Goal: Task Accomplishment & Management: Use online tool/utility

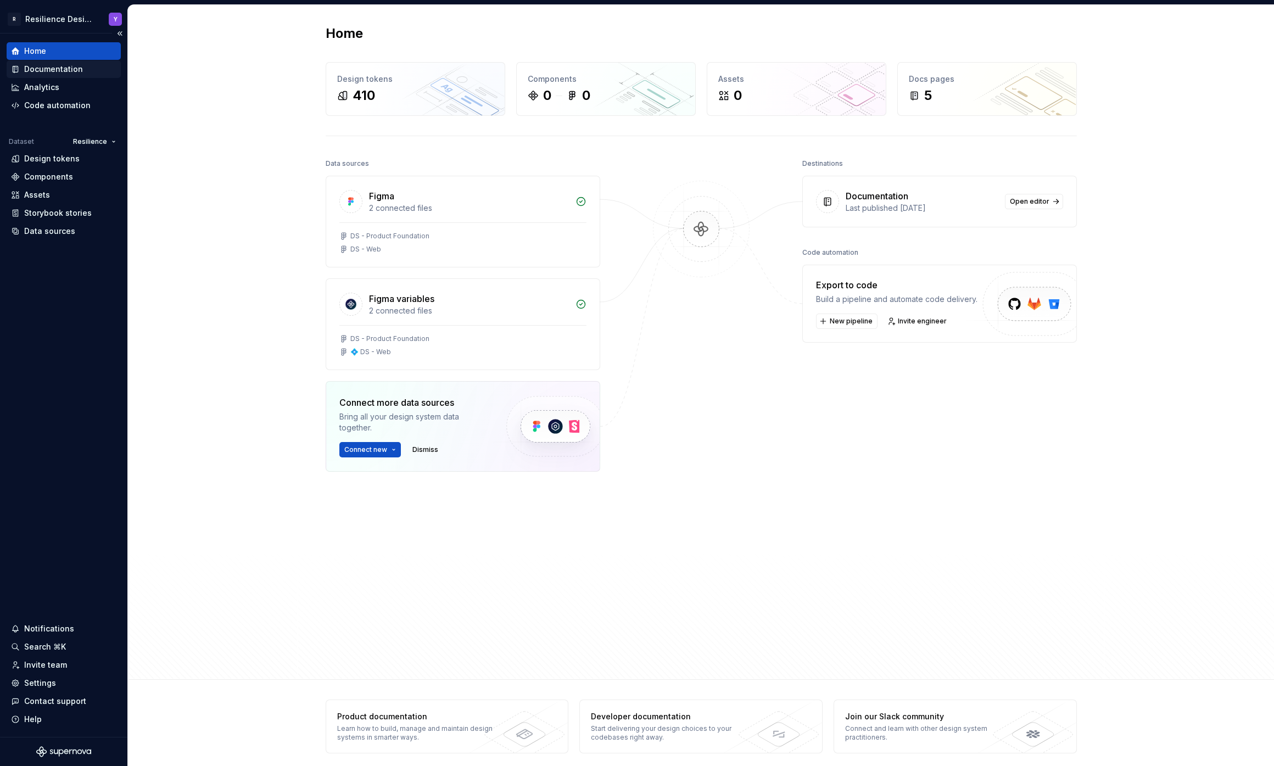
click at [36, 68] on div "Documentation" at bounding box center [53, 69] width 59 height 11
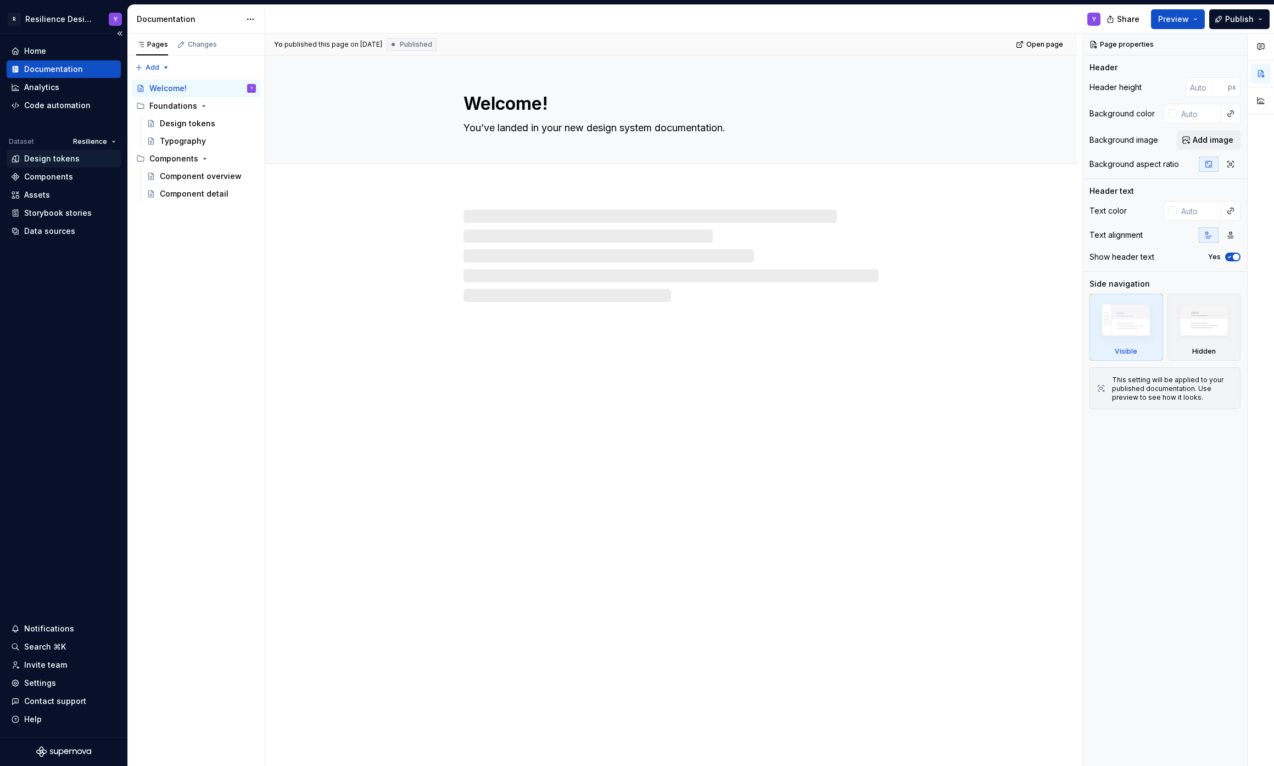
drag, startPoint x: 47, startPoint y: 161, endPoint x: 116, endPoint y: 157, distance: 68.8
click at [47, 161] on div "Design tokens" at bounding box center [51, 158] width 55 height 11
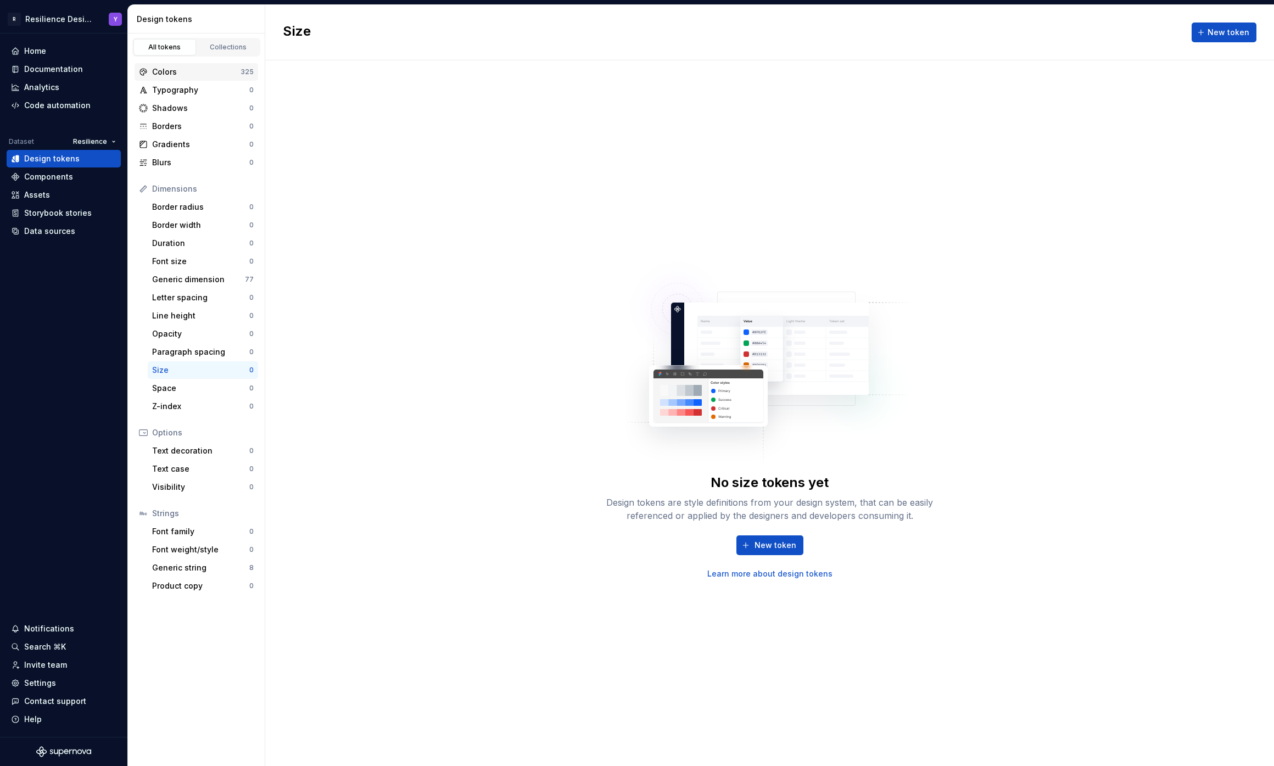
click at [178, 73] on div "Colors" at bounding box center [196, 71] width 88 height 11
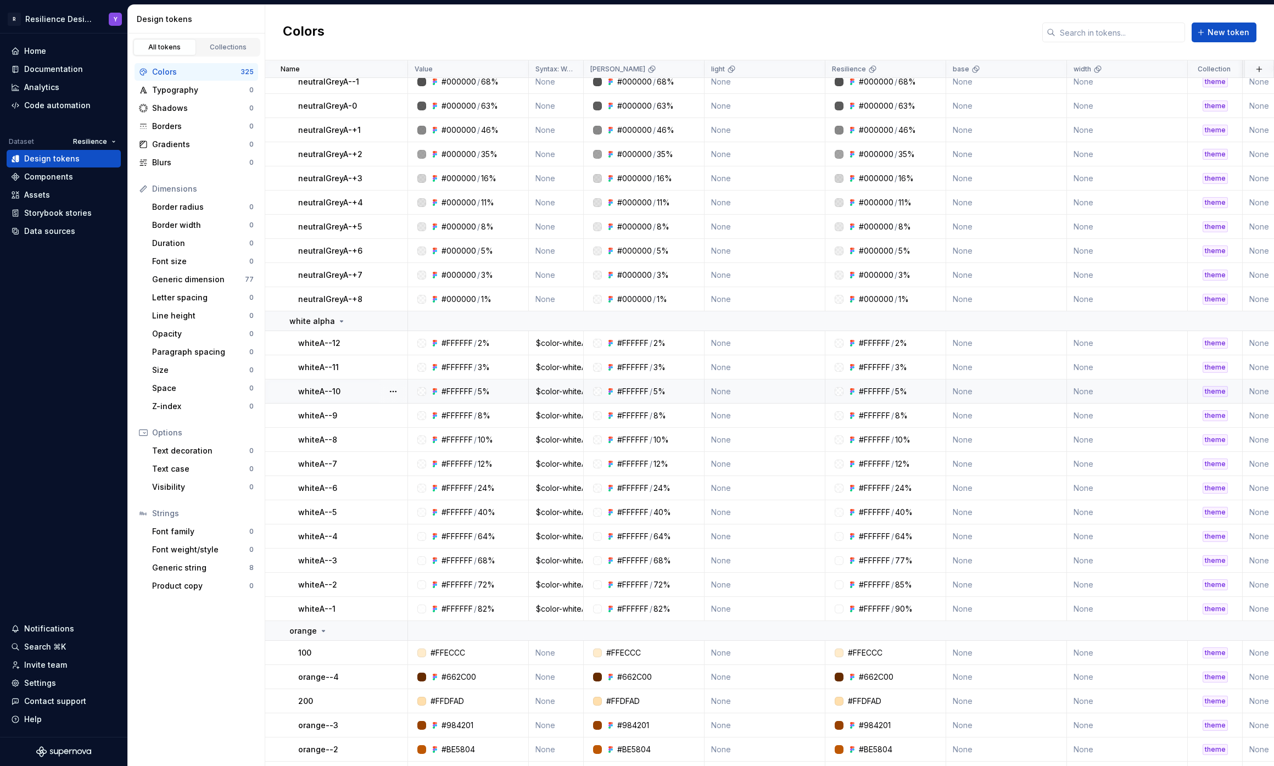
scroll to position [480, 0]
click at [59, 64] on div "Documentation" at bounding box center [53, 69] width 59 height 11
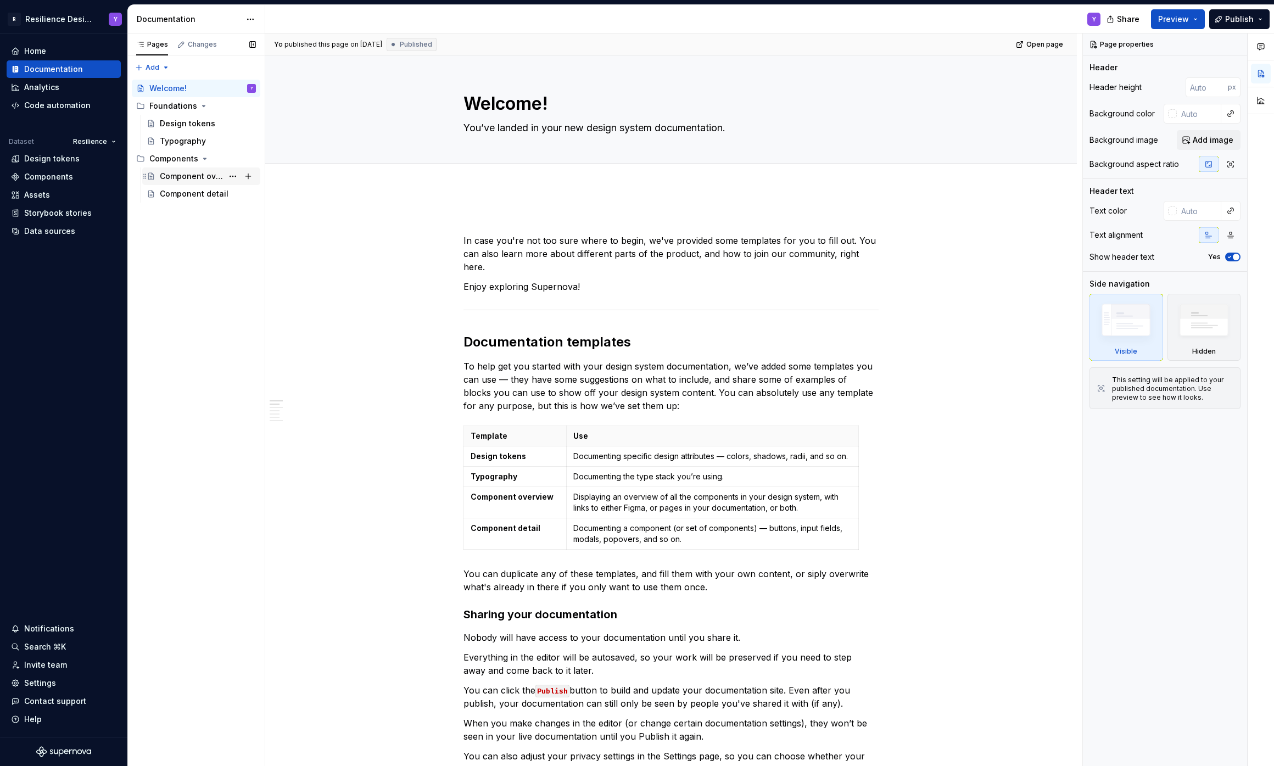
click at [170, 173] on div "Component overview" at bounding box center [191, 176] width 63 height 11
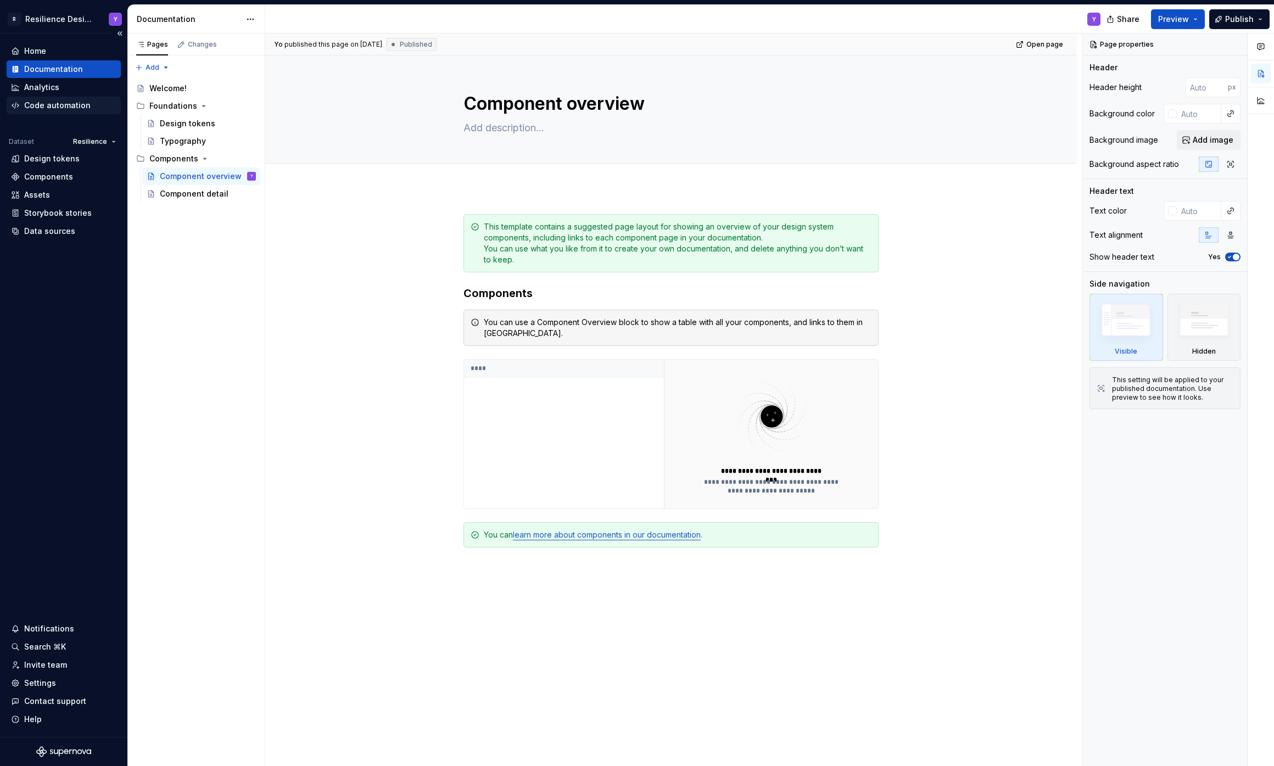
click at [67, 104] on div "Code automation" at bounding box center [57, 105] width 66 height 11
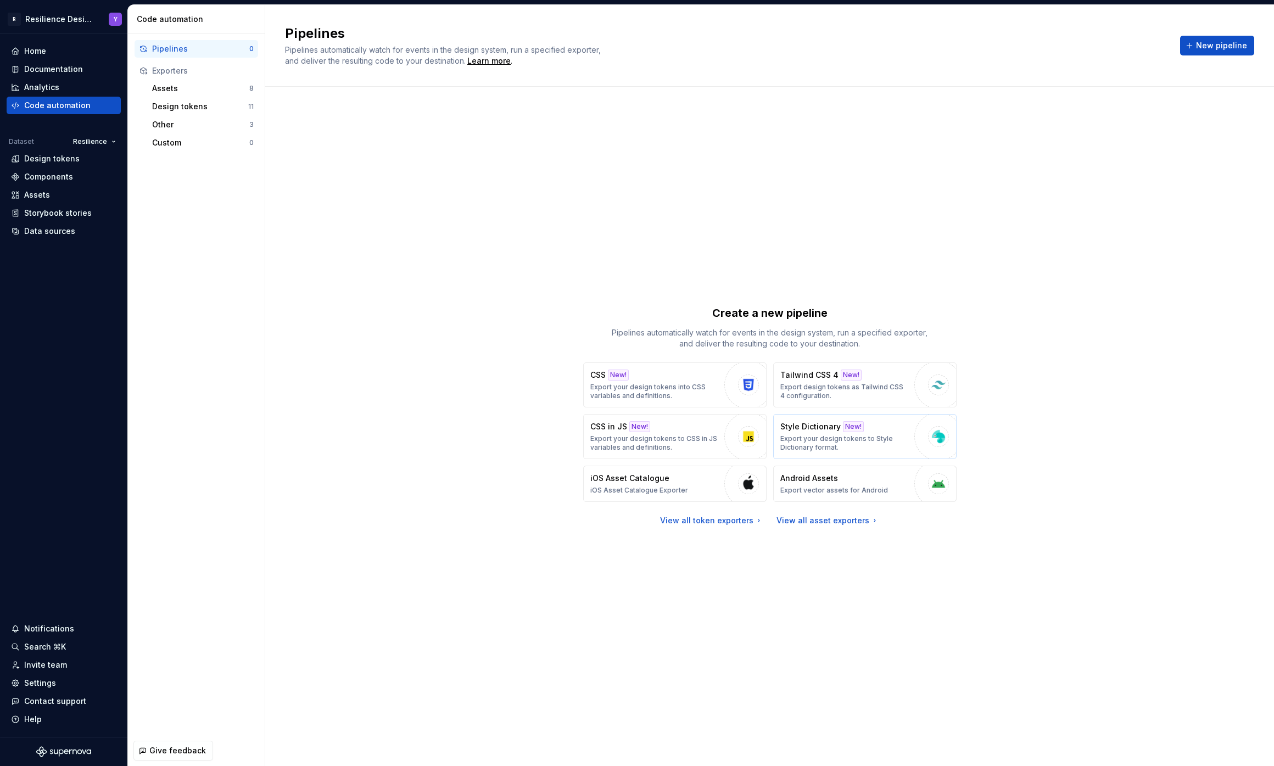
click at [829, 428] on p "Style Dictionary" at bounding box center [811, 426] width 60 height 11
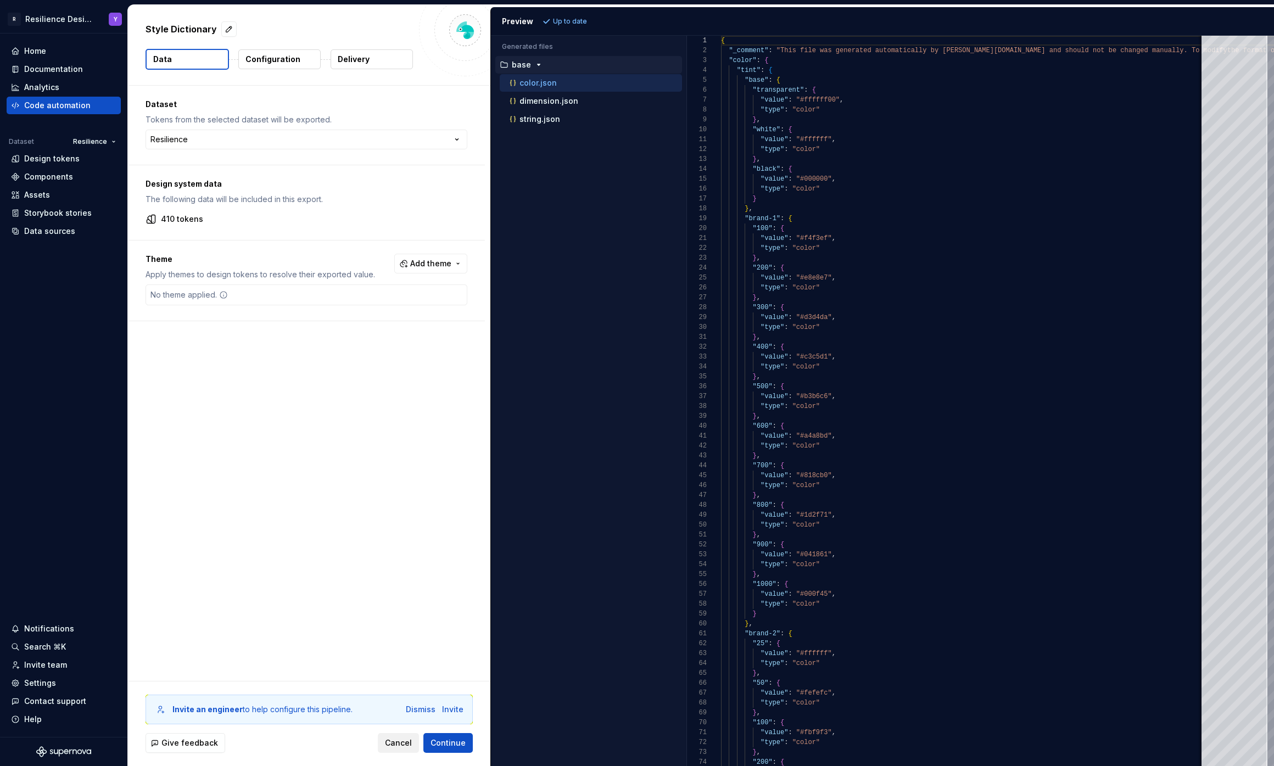
click at [399, 747] on span "Cancel" at bounding box center [398, 743] width 27 height 11
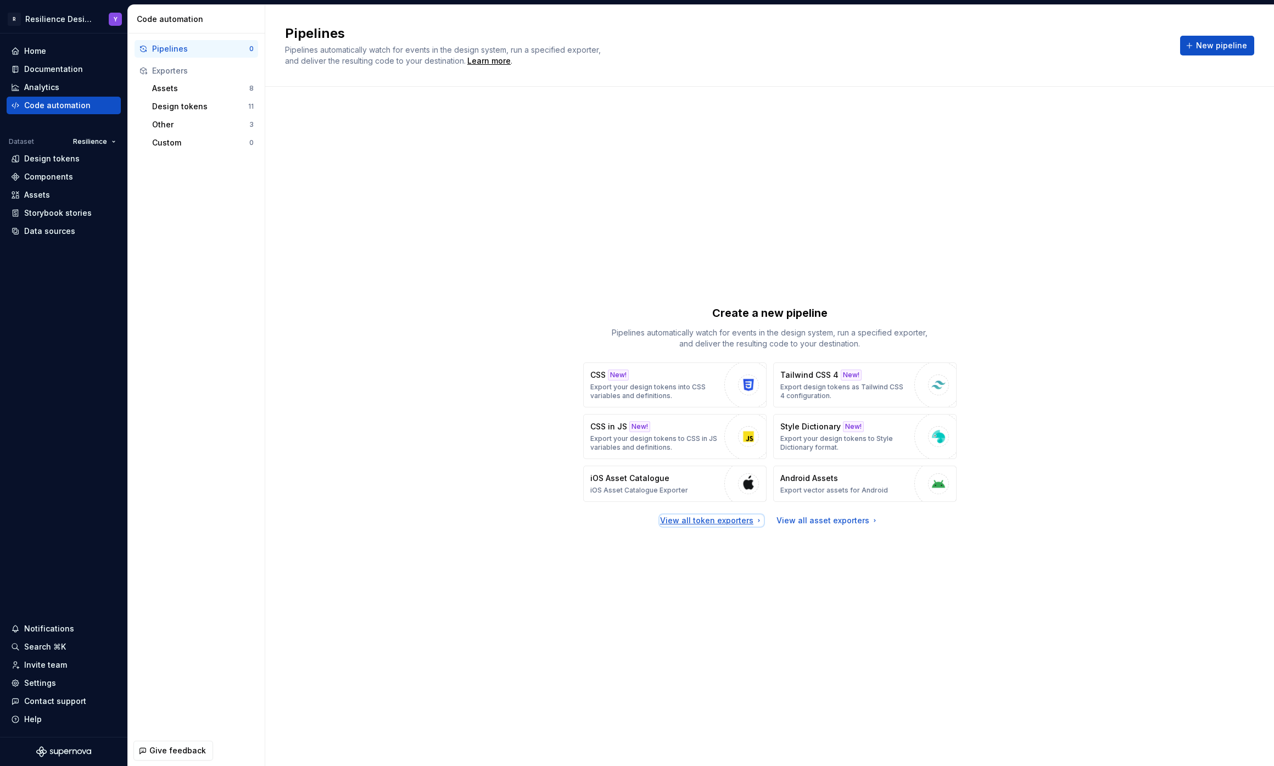
click at [749, 520] on div "View all token exporters" at bounding box center [711, 520] width 103 height 11
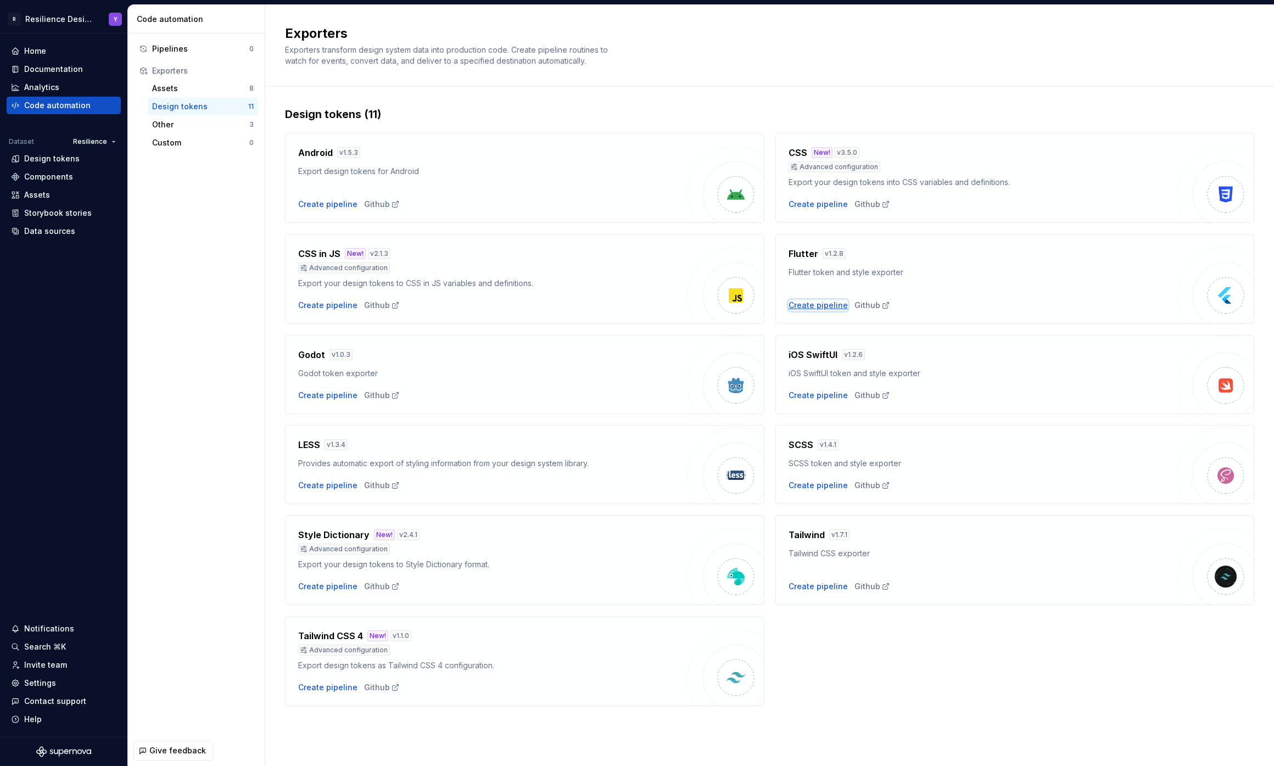
click at [830, 305] on div "Create pipeline" at bounding box center [818, 305] width 59 height 11
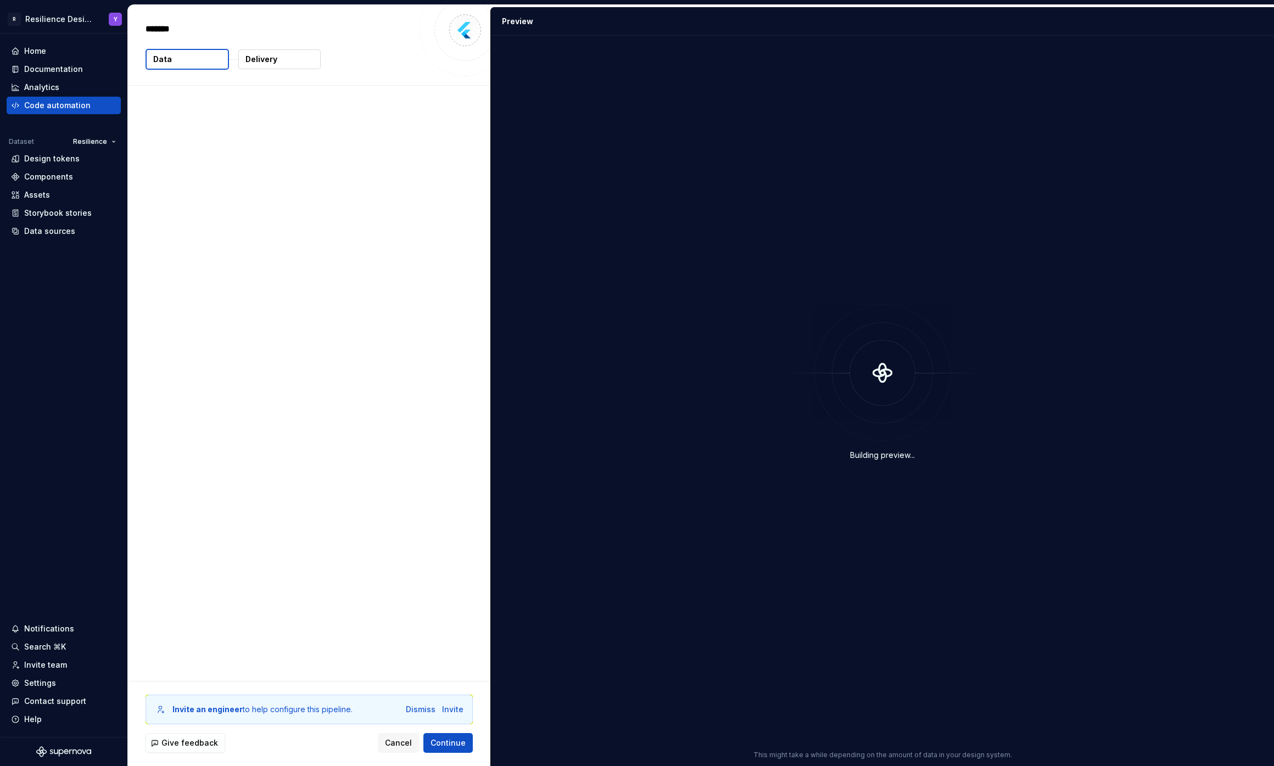
type textarea "*"
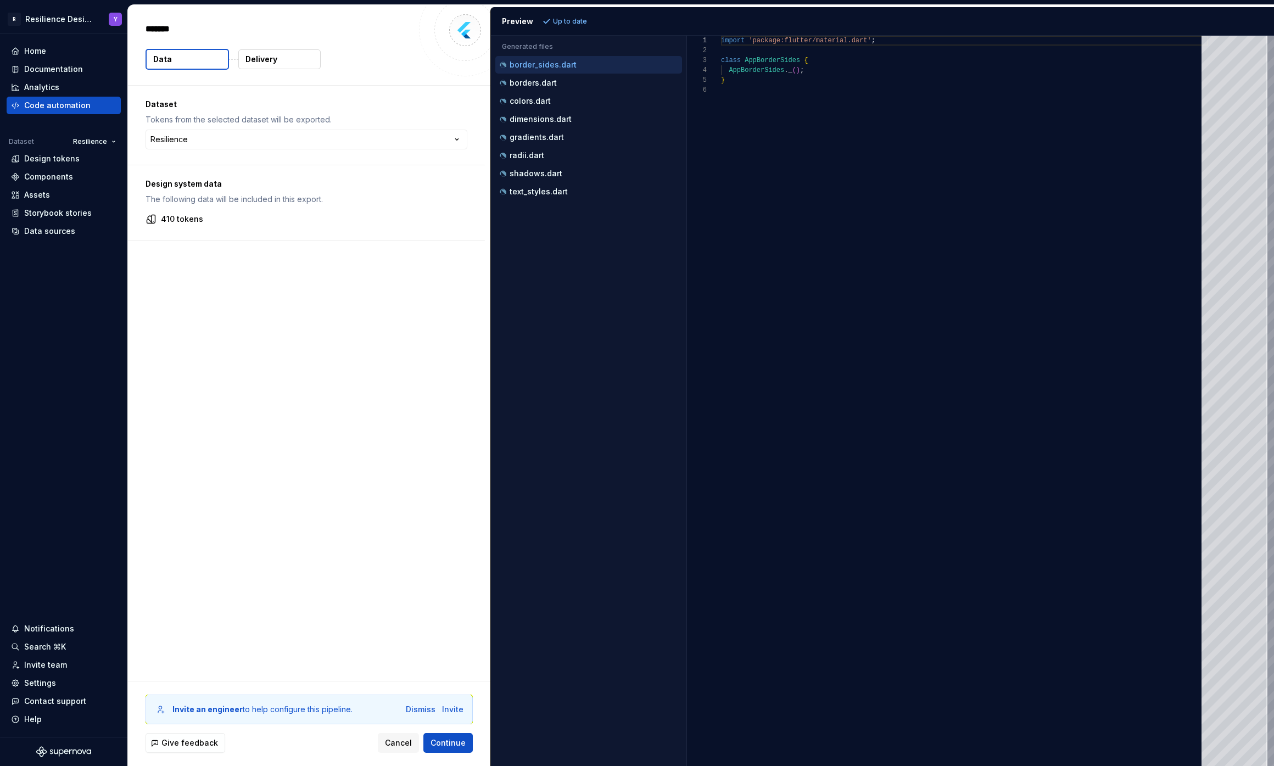
click at [268, 64] on p "Delivery" at bounding box center [262, 59] width 32 height 11
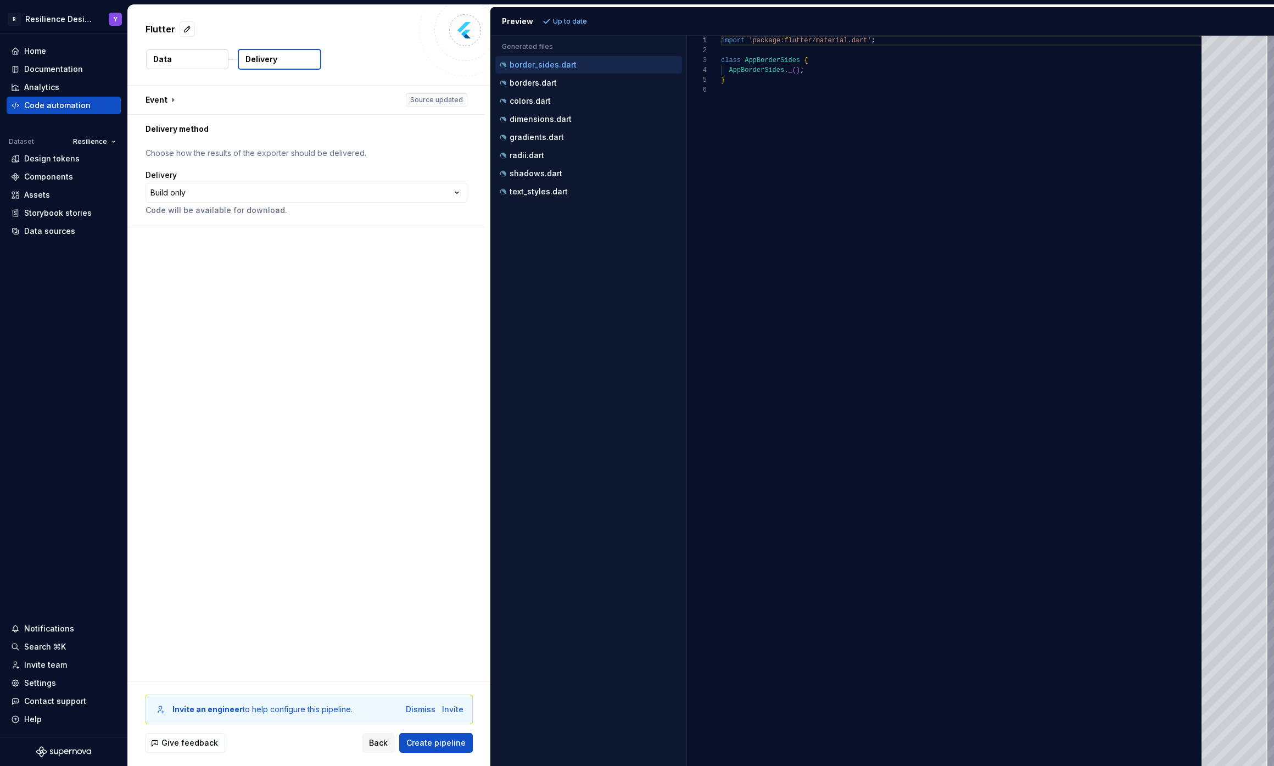
click at [164, 51] on button "Data" at bounding box center [187, 59] width 82 height 20
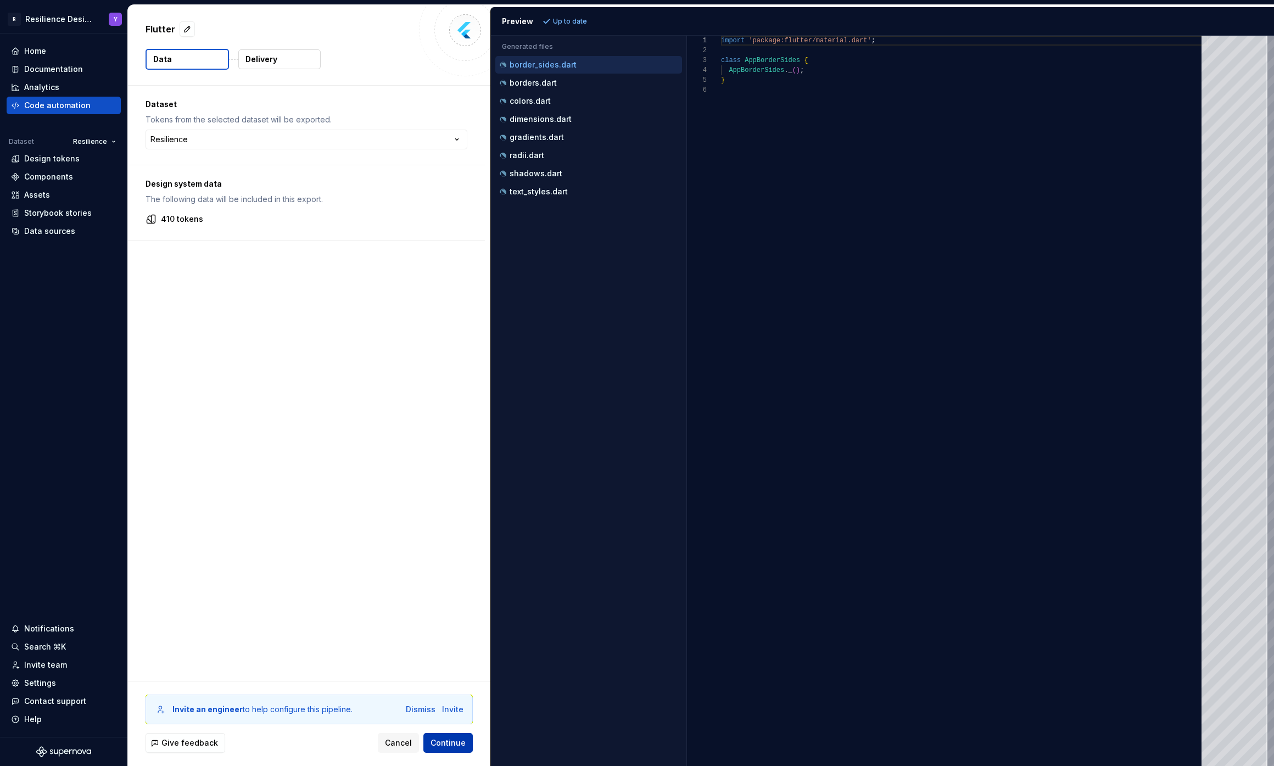
click at [444, 751] on button "Continue" at bounding box center [448, 743] width 49 height 20
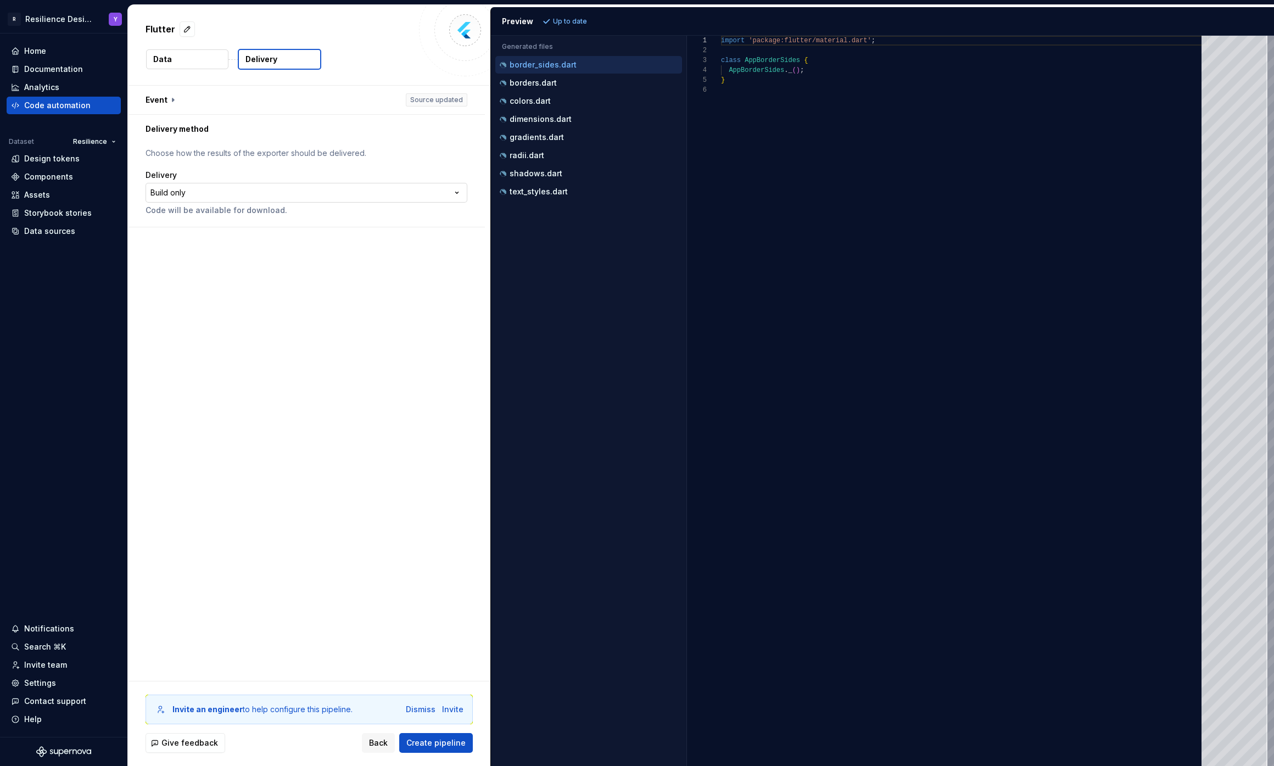
click at [248, 196] on html "**********" at bounding box center [637, 383] width 1274 height 766
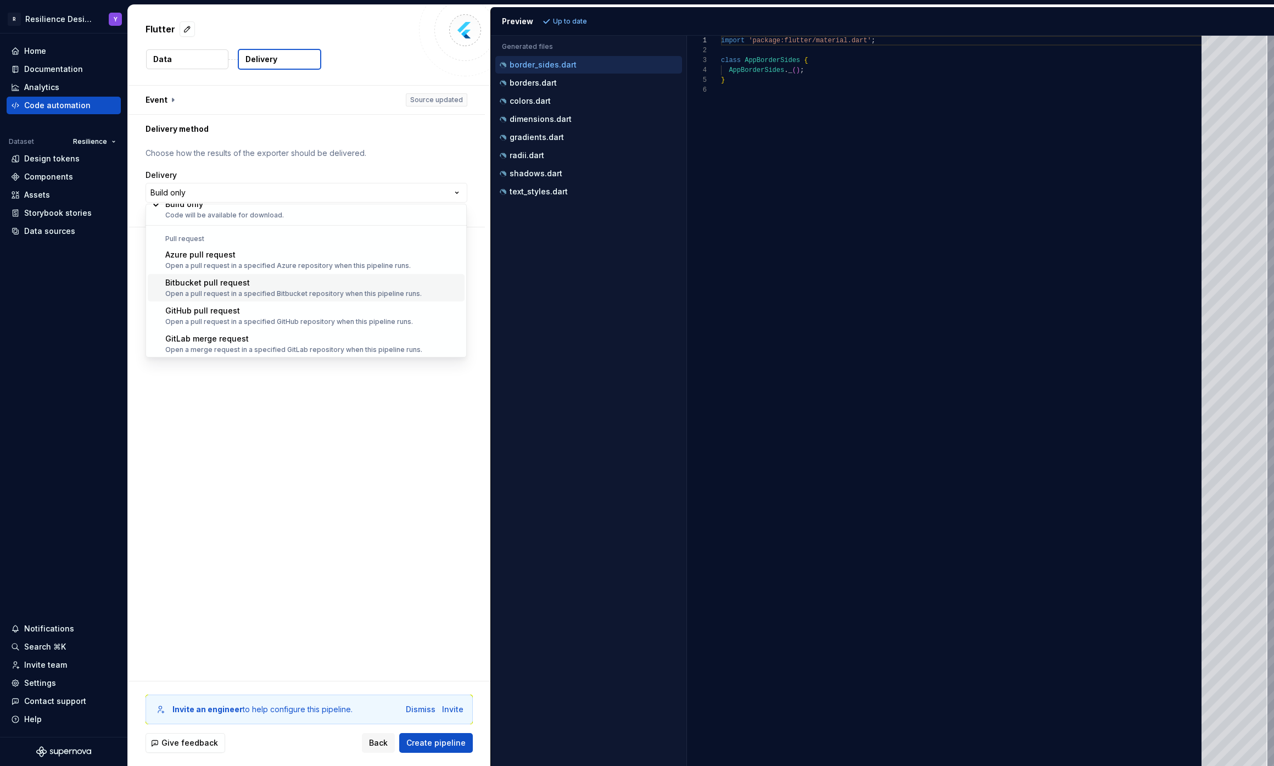
scroll to position [31, 0]
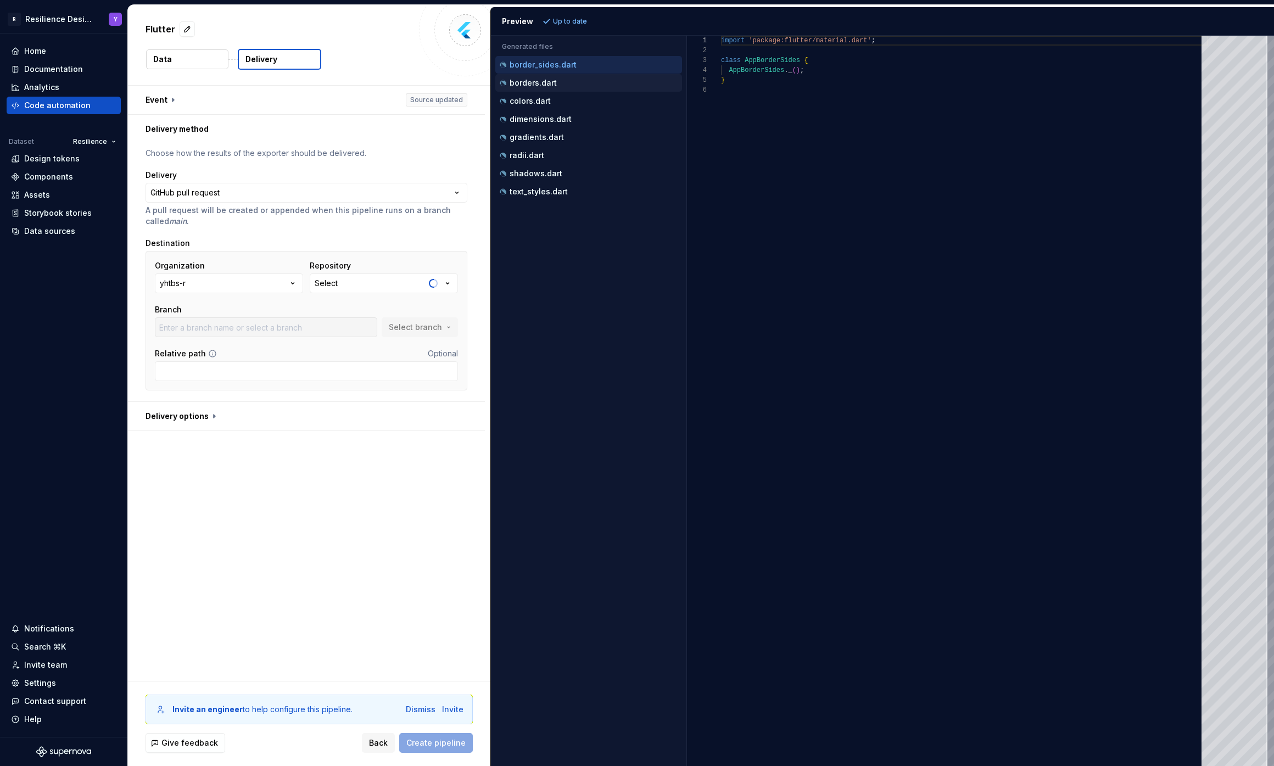
click at [644, 85] on div "borders.dart" at bounding box center [590, 82] width 185 height 11
click at [634, 105] on div "colors.dart" at bounding box center [590, 101] width 185 height 11
type textarea "**********"
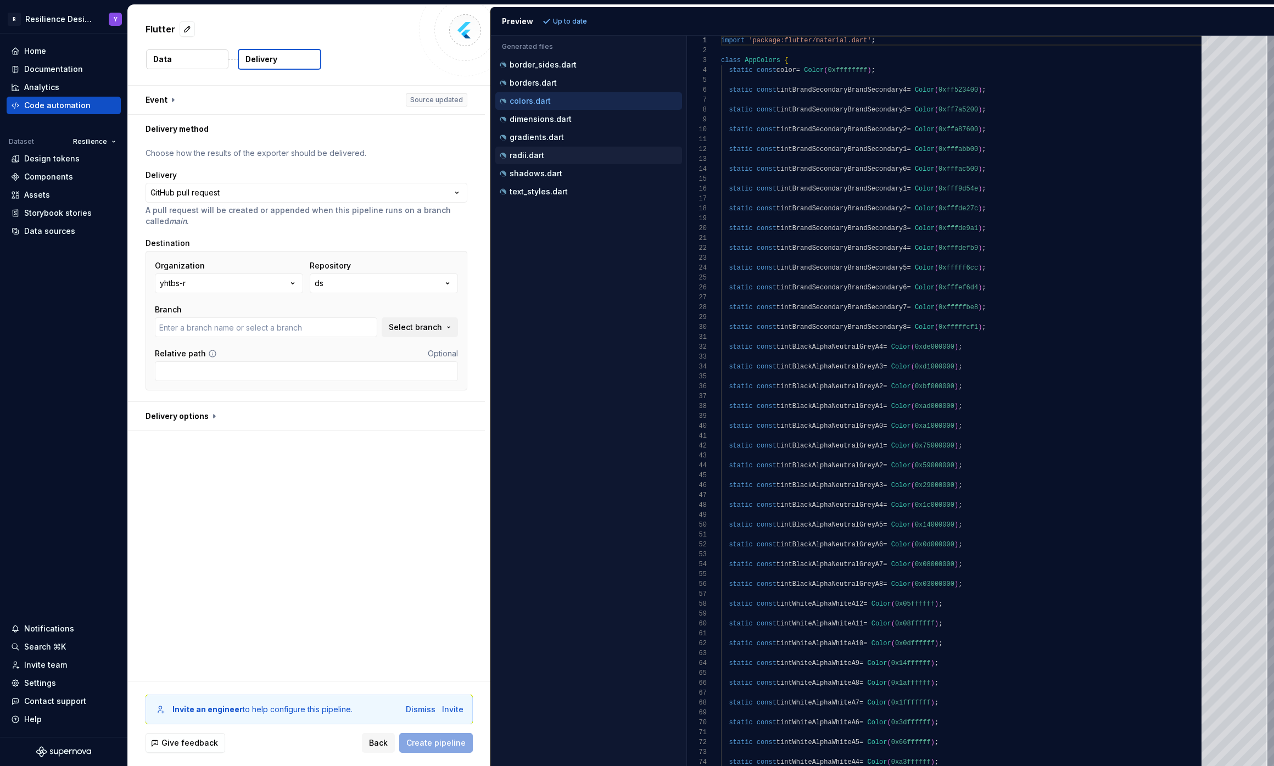
type input "main"
click at [627, 147] on div "radii.dart" at bounding box center [588, 156] width 187 height 18
click at [190, 426] on button "button" at bounding box center [306, 416] width 357 height 29
type textarea "*"
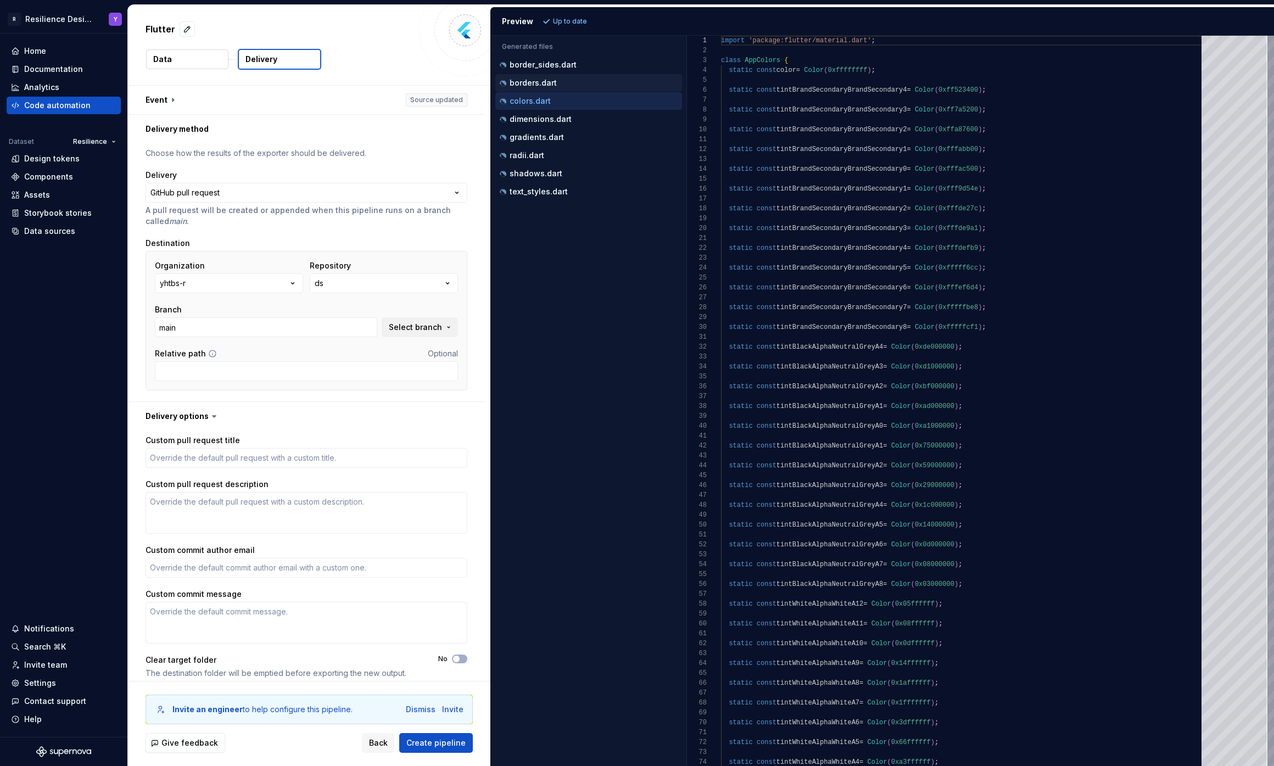
click at [586, 86] on div "borders.dart" at bounding box center [590, 82] width 185 height 11
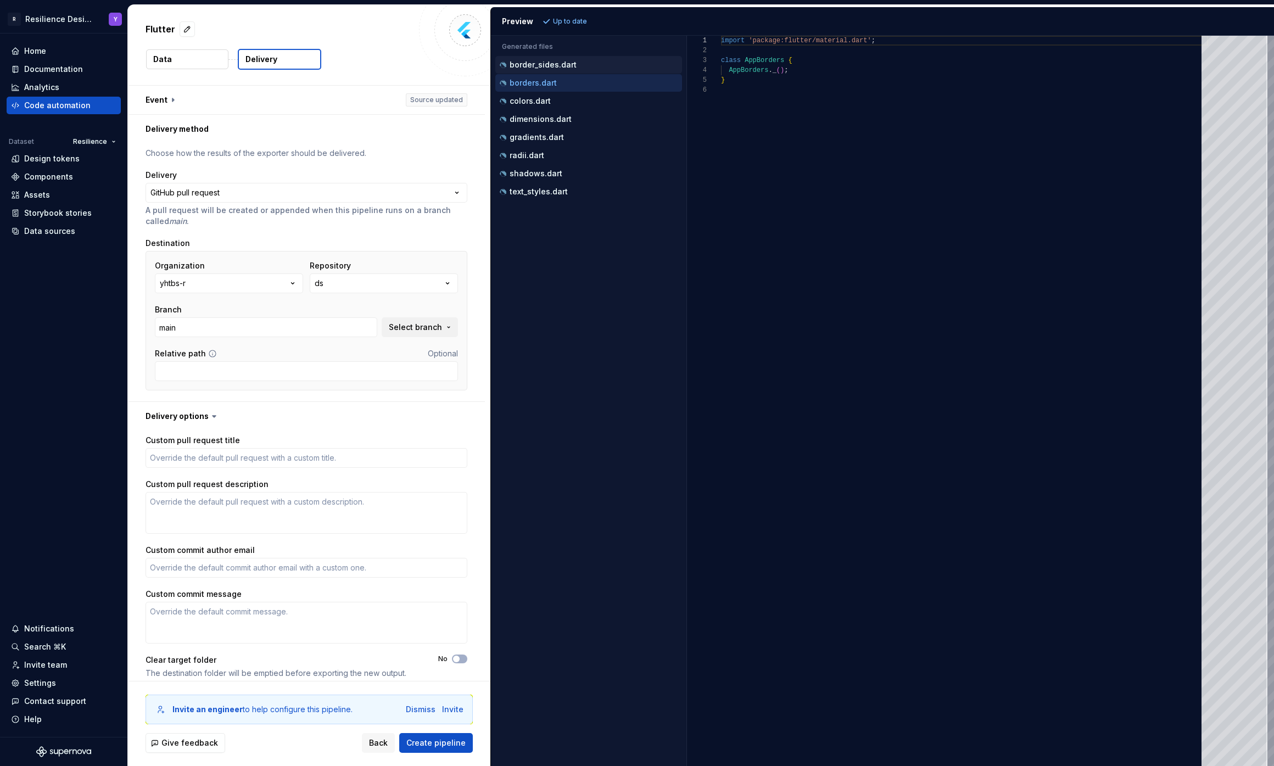
click at [550, 66] on p "border_sides.dart" at bounding box center [543, 64] width 67 height 9
click at [559, 128] on ul "border_sides.dart borders.dart colors.dart dimensions.dart gradients.dart radii…" at bounding box center [586, 128] width 191 height 144
click at [559, 131] on div "gradients.dart" at bounding box center [588, 138] width 187 height 18
click at [610, 108] on div "colors.dart" at bounding box center [588, 101] width 187 height 18
click at [510, 103] on p "colors.dart" at bounding box center [530, 101] width 41 height 9
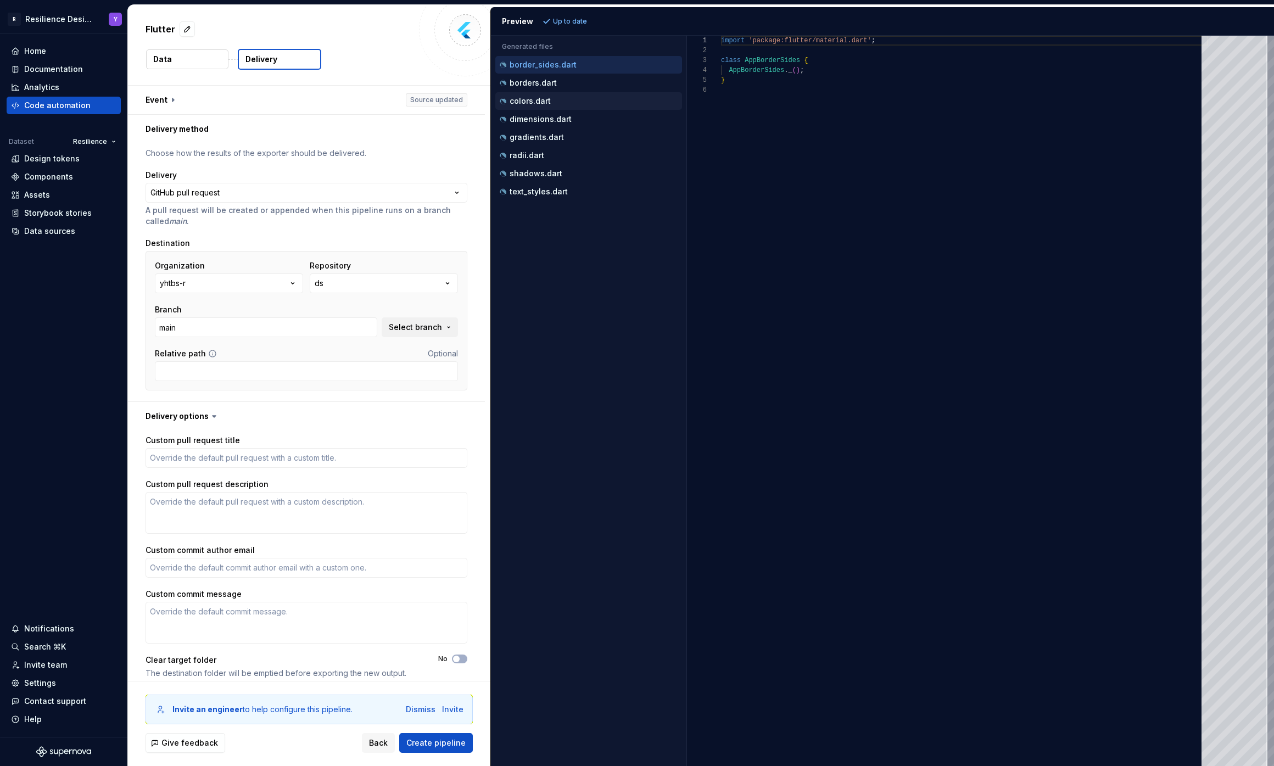
type textarea "**********"
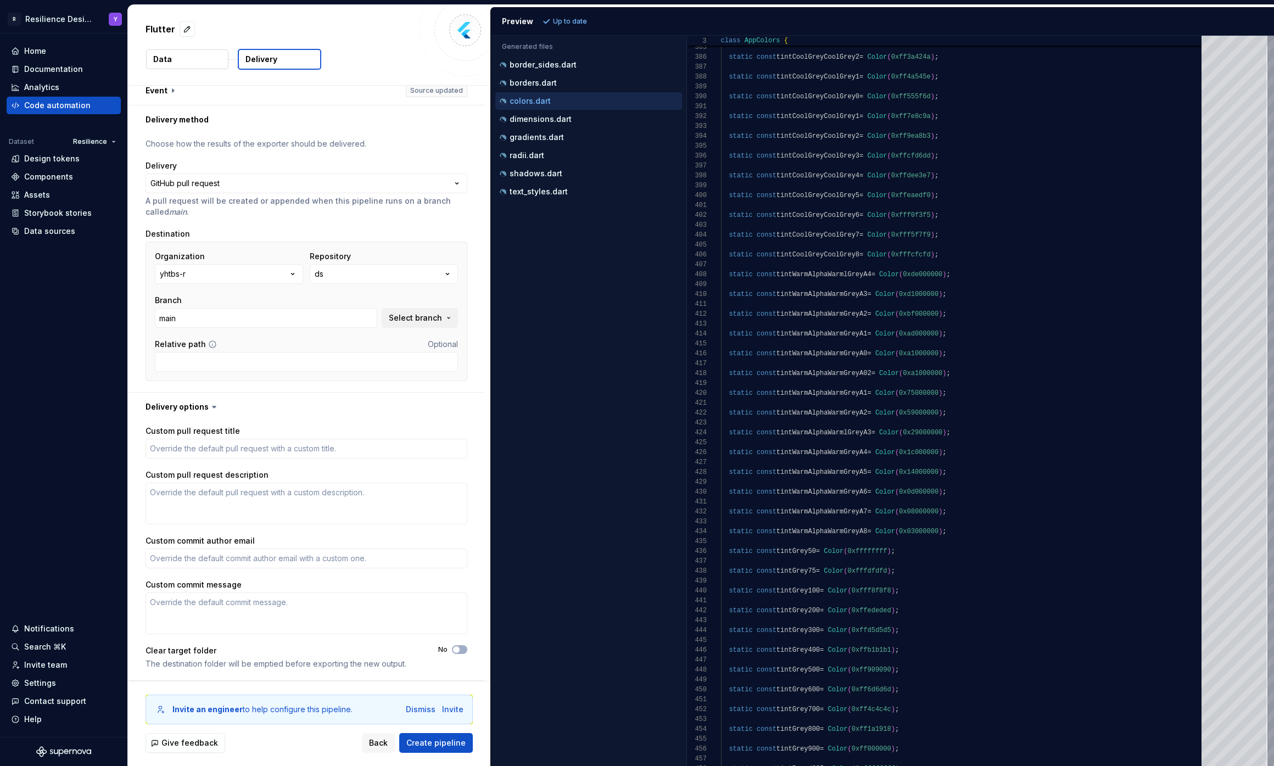
scroll to position [0, 0]
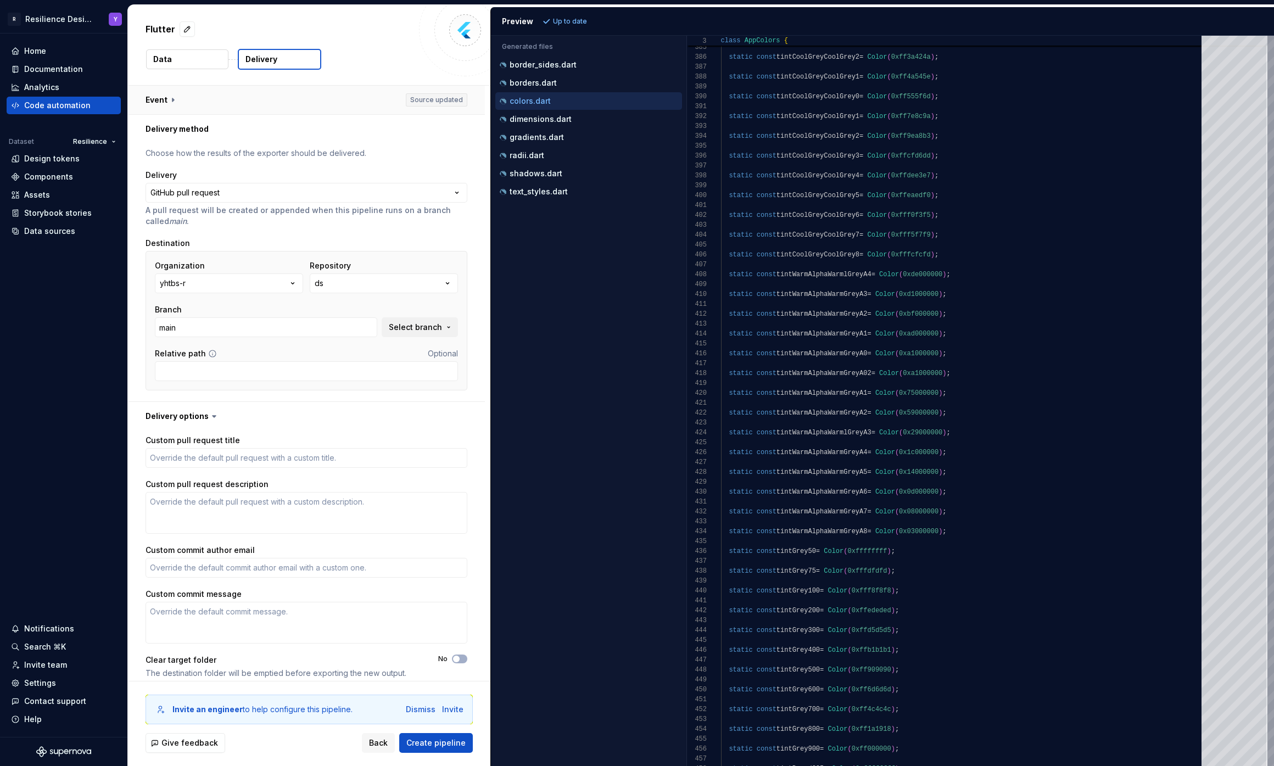
click at [151, 103] on button "button" at bounding box center [306, 100] width 357 height 29
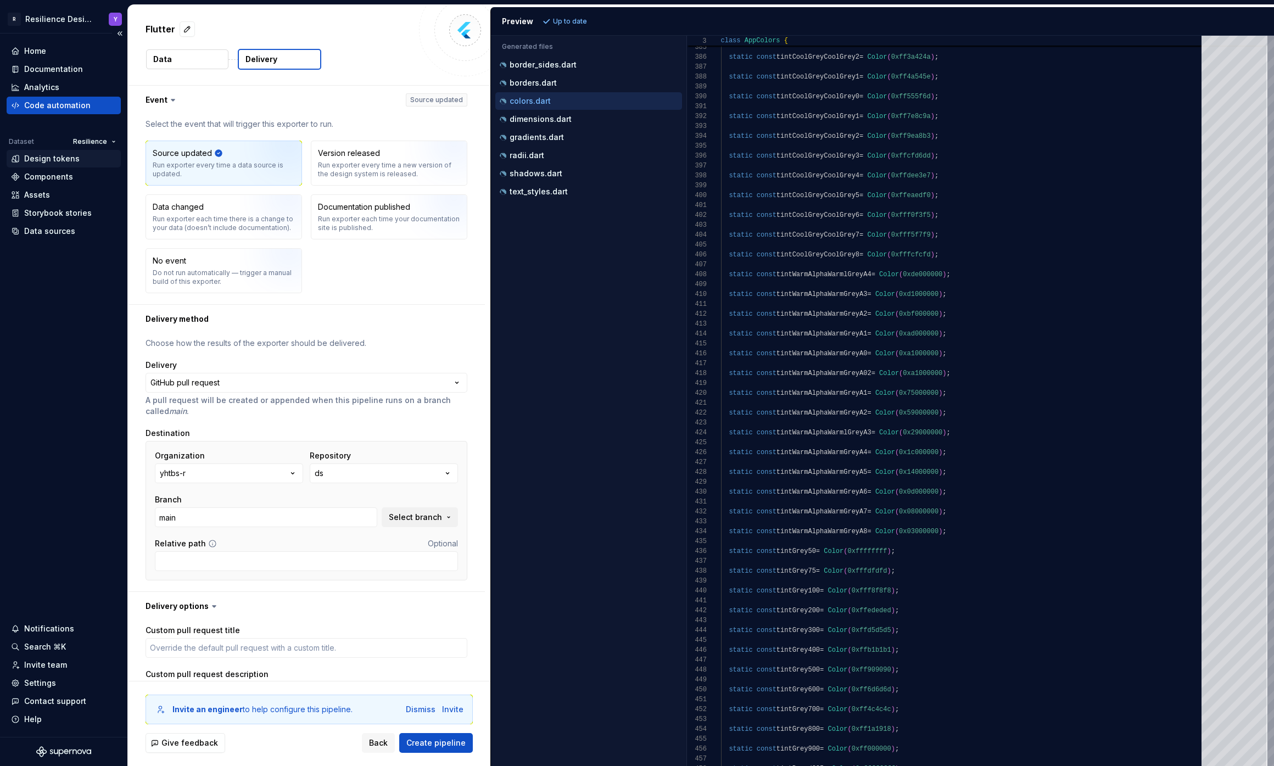
click at [49, 158] on div "Design tokens" at bounding box center [51, 158] width 55 height 11
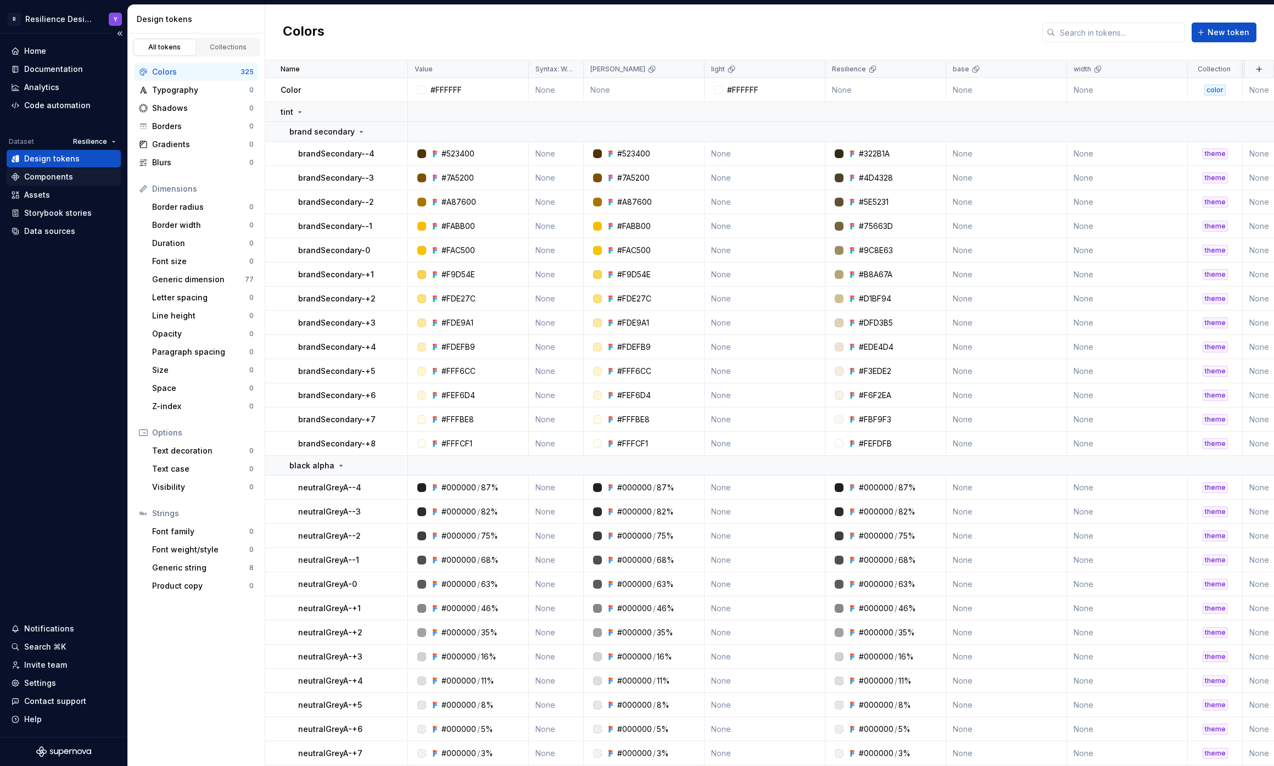
click at [71, 179] on div "Components" at bounding box center [63, 176] width 105 height 11
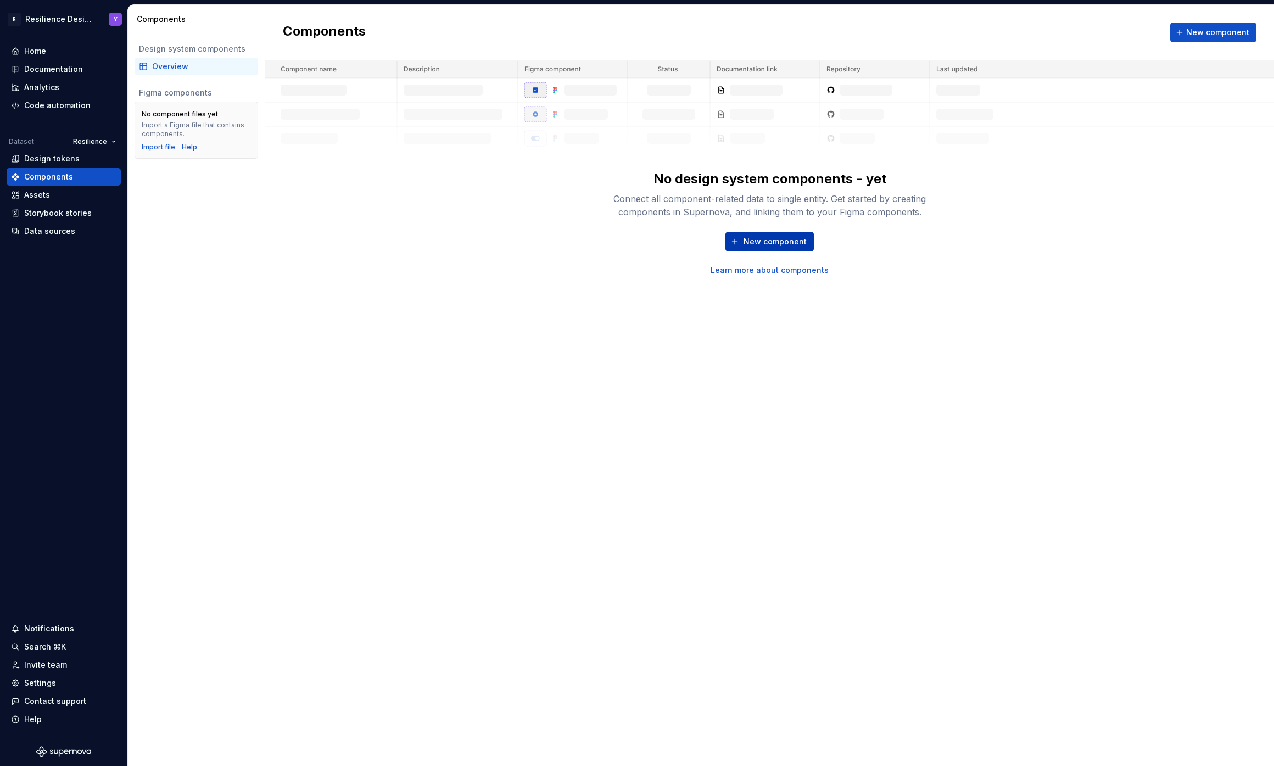
click at [759, 237] on span "New component" at bounding box center [775, 241] width 63 height 11
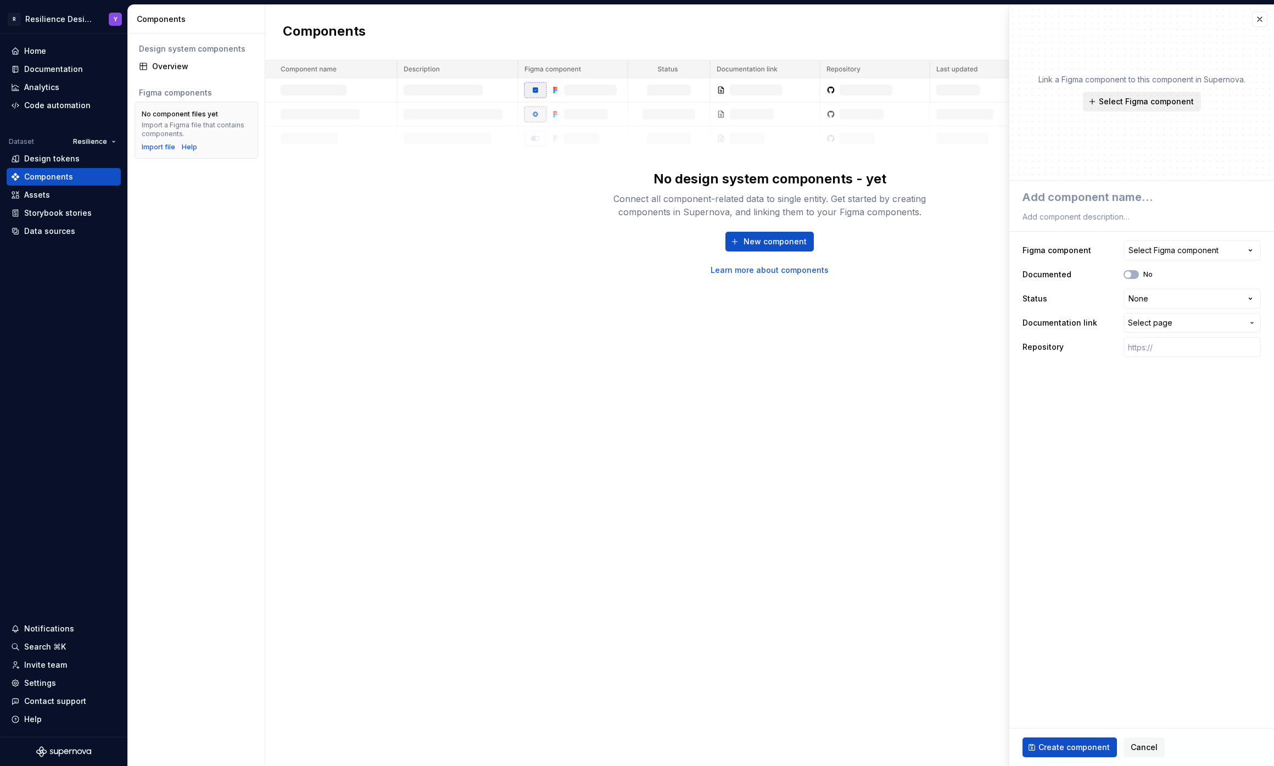
click at [1138, 96] on span "Select Figma component" at bounding box center [1146, 101] width 95 height 11
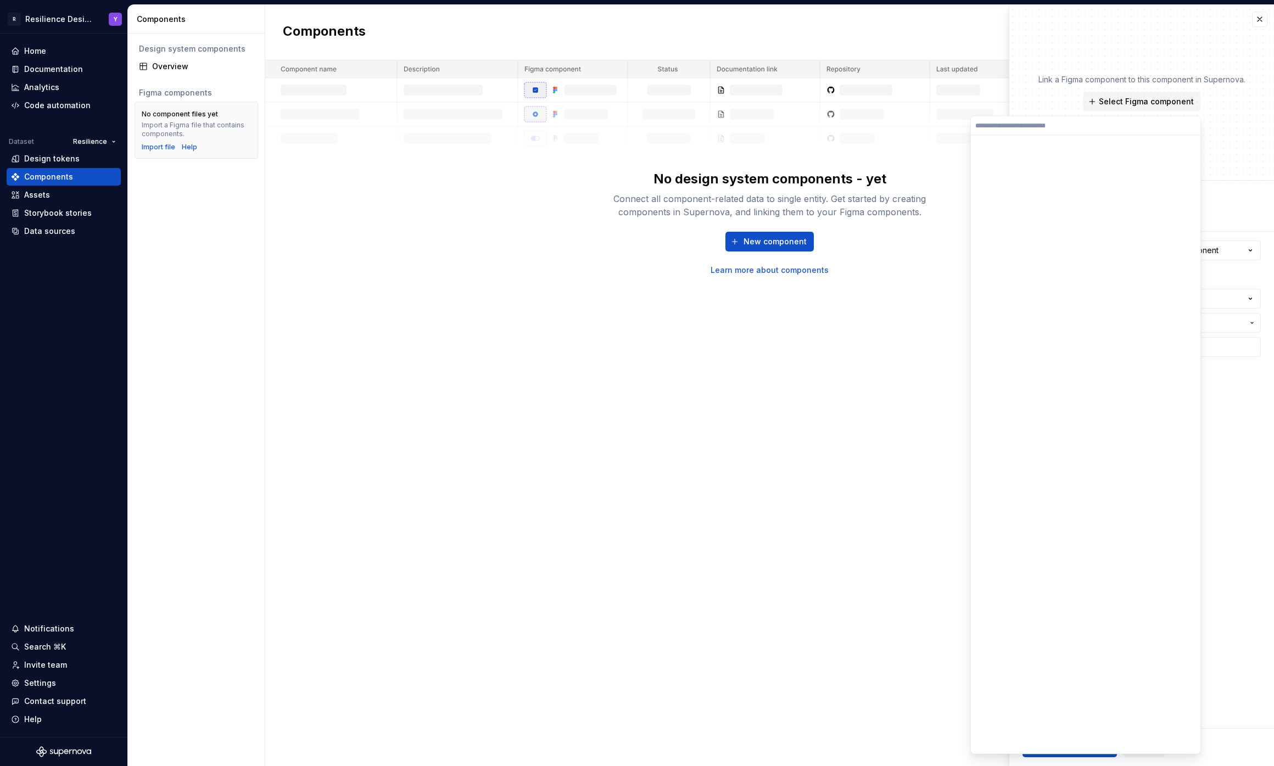
type textarea "*"
click at [794, 319] on div "Components New component No design system components - yet Connect all componen…" at bounding box center [769, 385] width 1009 height 761
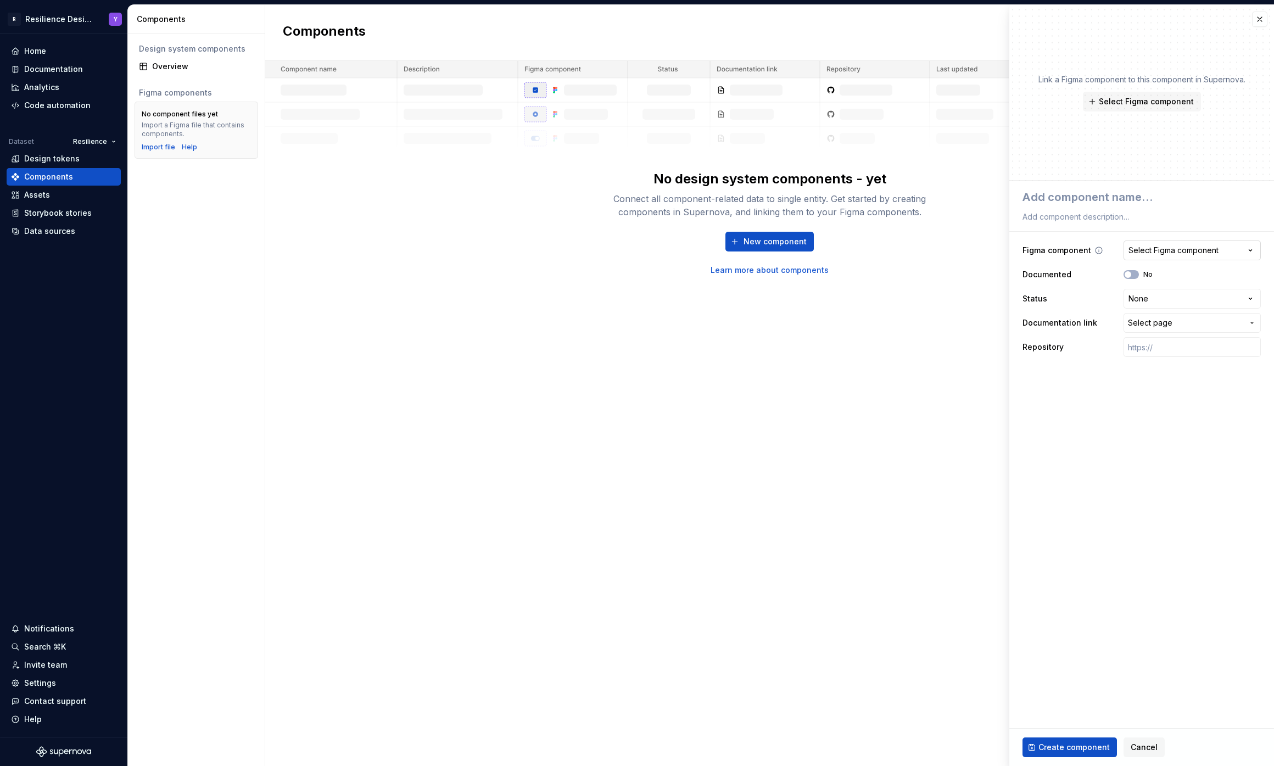
click at [1206, 253] on div "Select Figma component" at bounding box center [1174, 250] width 90 height 11
click at [1167, 177] on html "**********" at bounding box center [637, 383] width 1274 height 766
click at [66, 151] on div "Design tokens" at bounding box center [64, 159] width 114 height 18
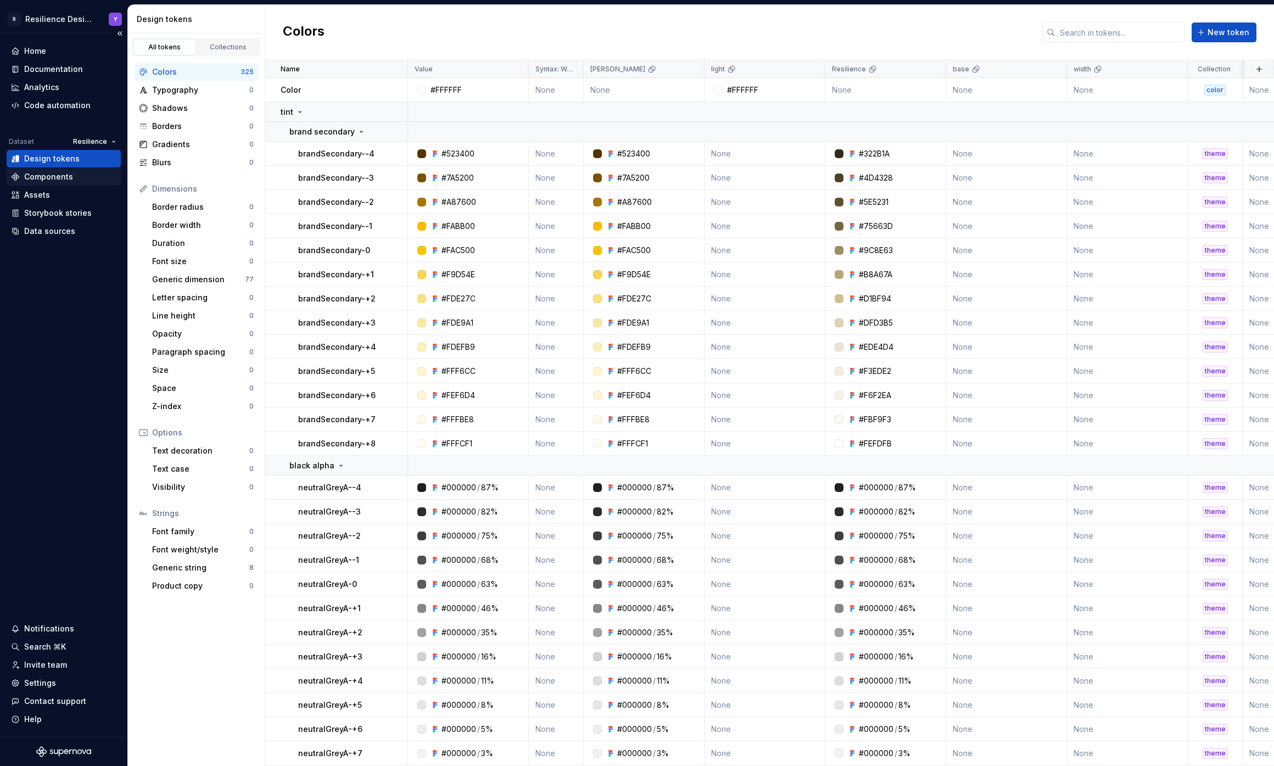
click at [55, 180] on div "Components" at bounding box center [48, 176] width 49 height 11
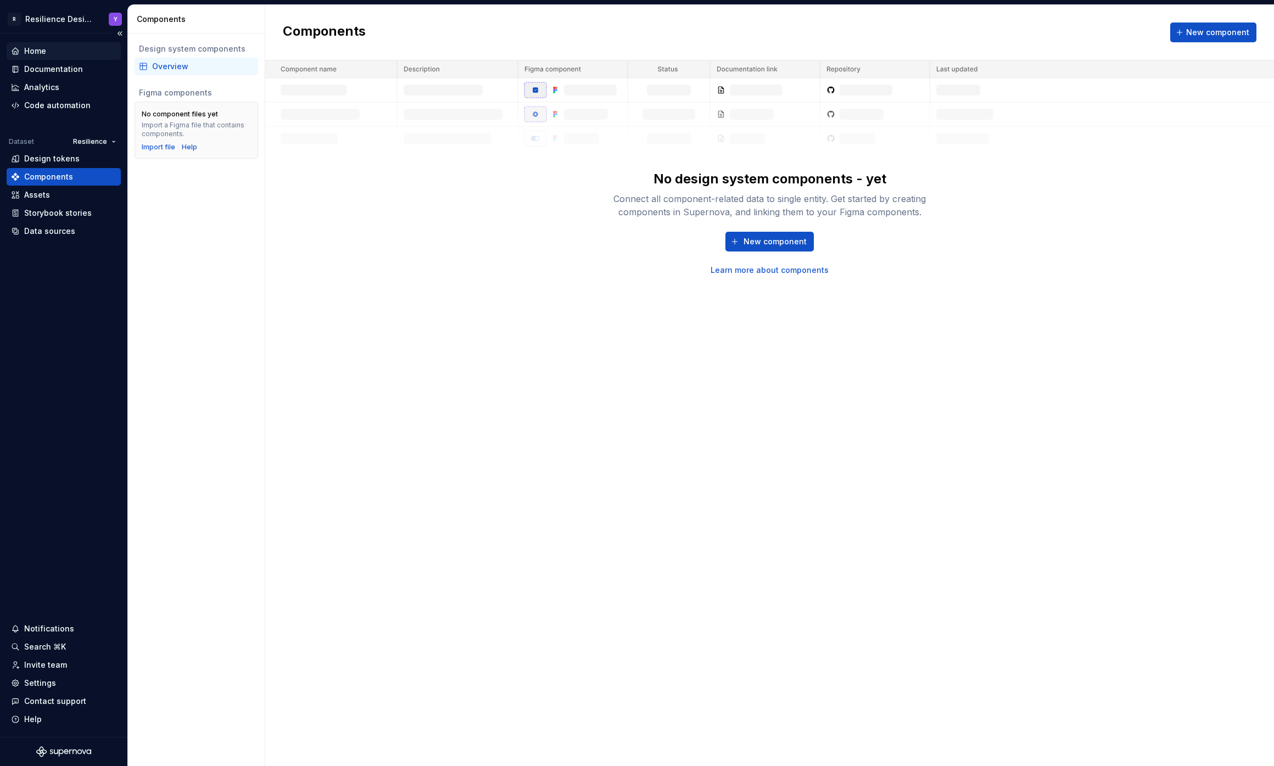
click at [60, 51] on div "Home" at bounding box center [63, 51] width 105 height 11
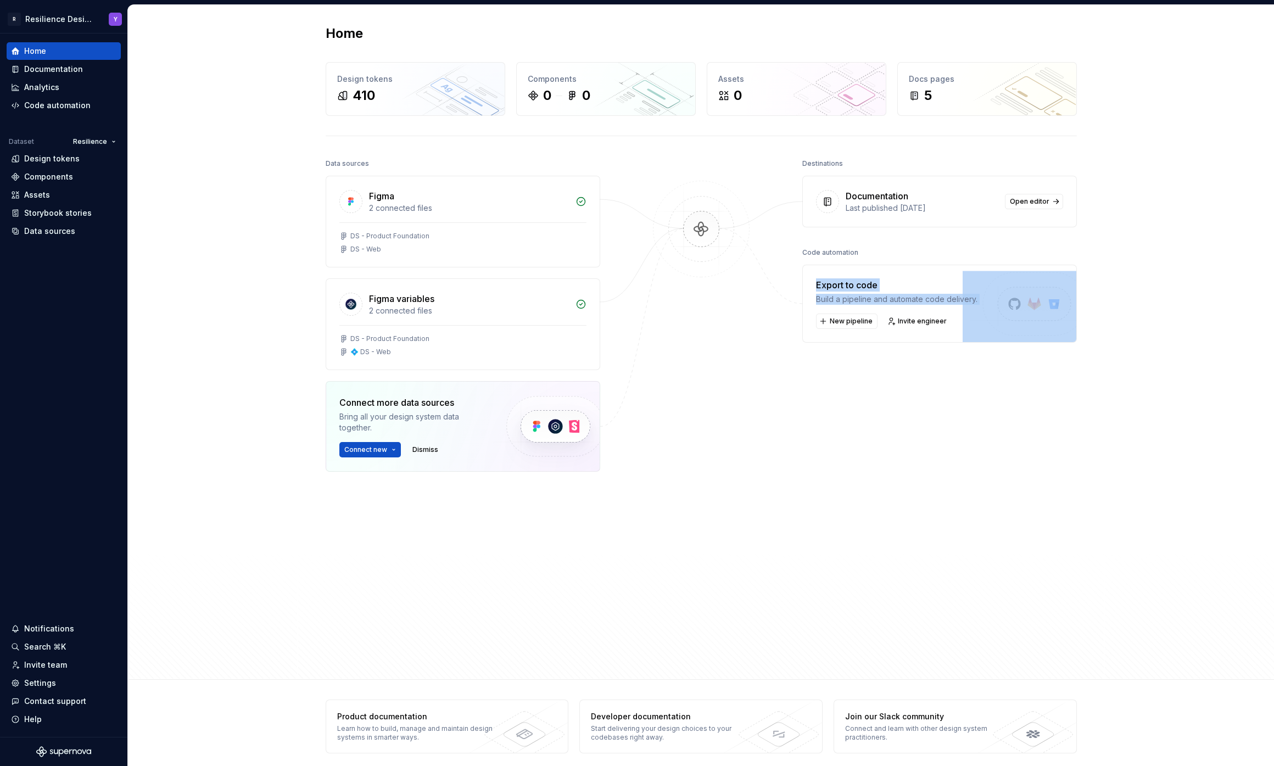
drag, startPoint x: 1095, startPoint y: 363, endPoint x: 806, endPoint y: 263, distance: 305.7
click at [806, 263] on div "Home Design tokens 410 Components 0 0 Assets 0 Docs pages 5 Data sources Figma …" at bounding box center [701, 342] width 1146 height 675
click at [865, 472] on div "Destinations Documentation Last published [DATE] Open editor Code automation Ex…" at bounding box center [940, 386] width 275 height 460
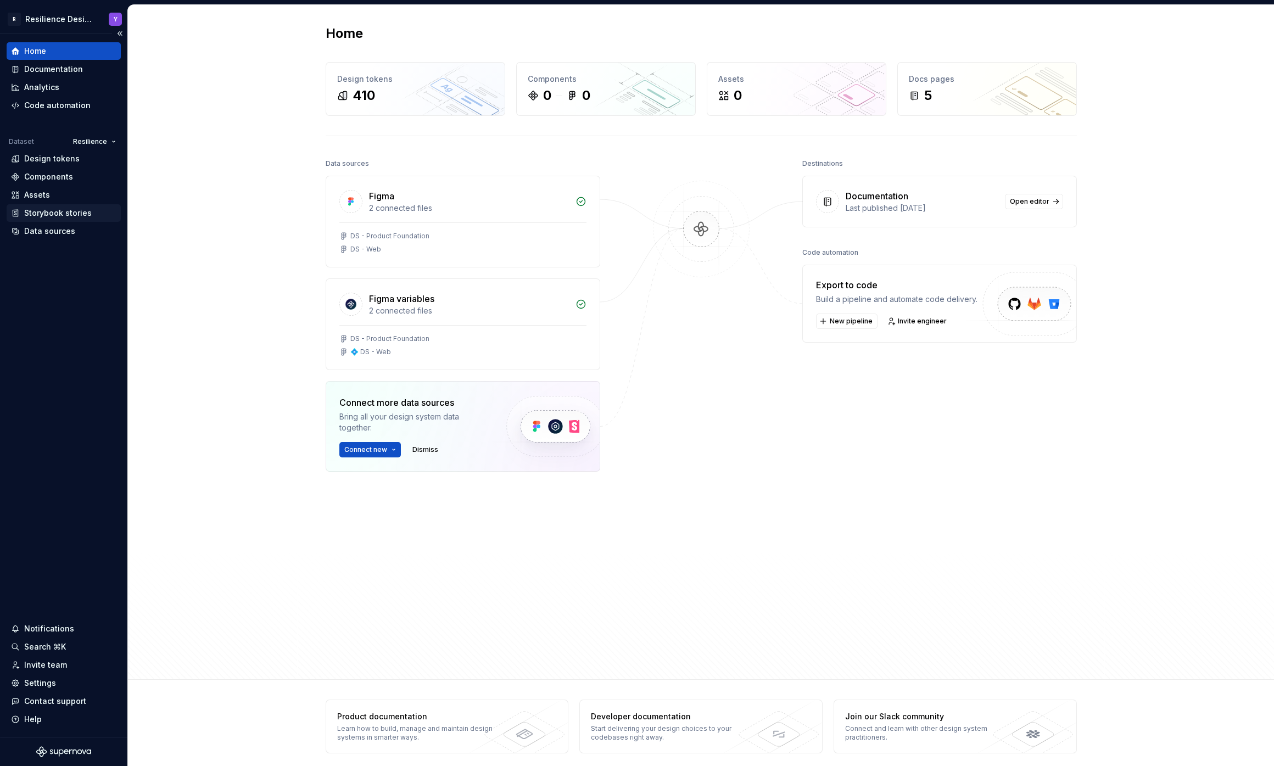
click at [57, 214] on div "Storybook stories" at bounding box center [58, 213] width 68 height 11
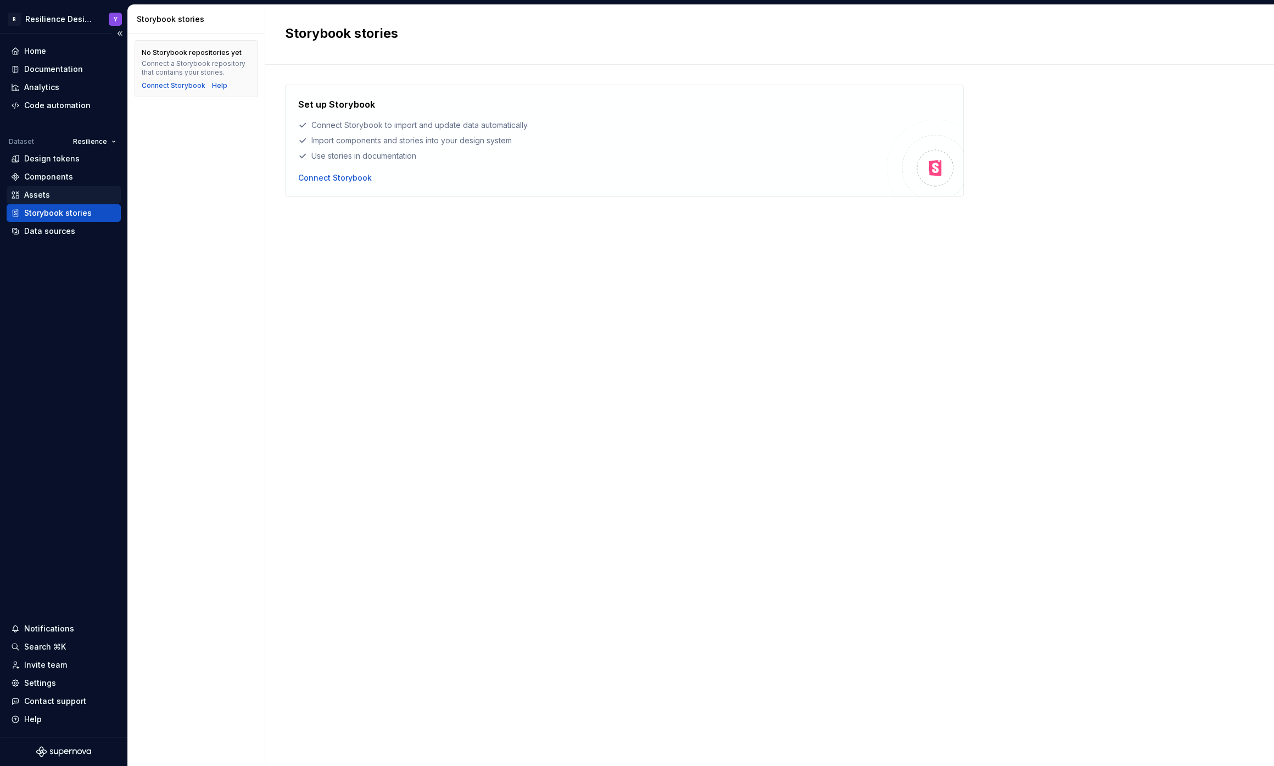
click at [75, 193] on div "Assets" at bounding box center [63, 195] width 105 height 11
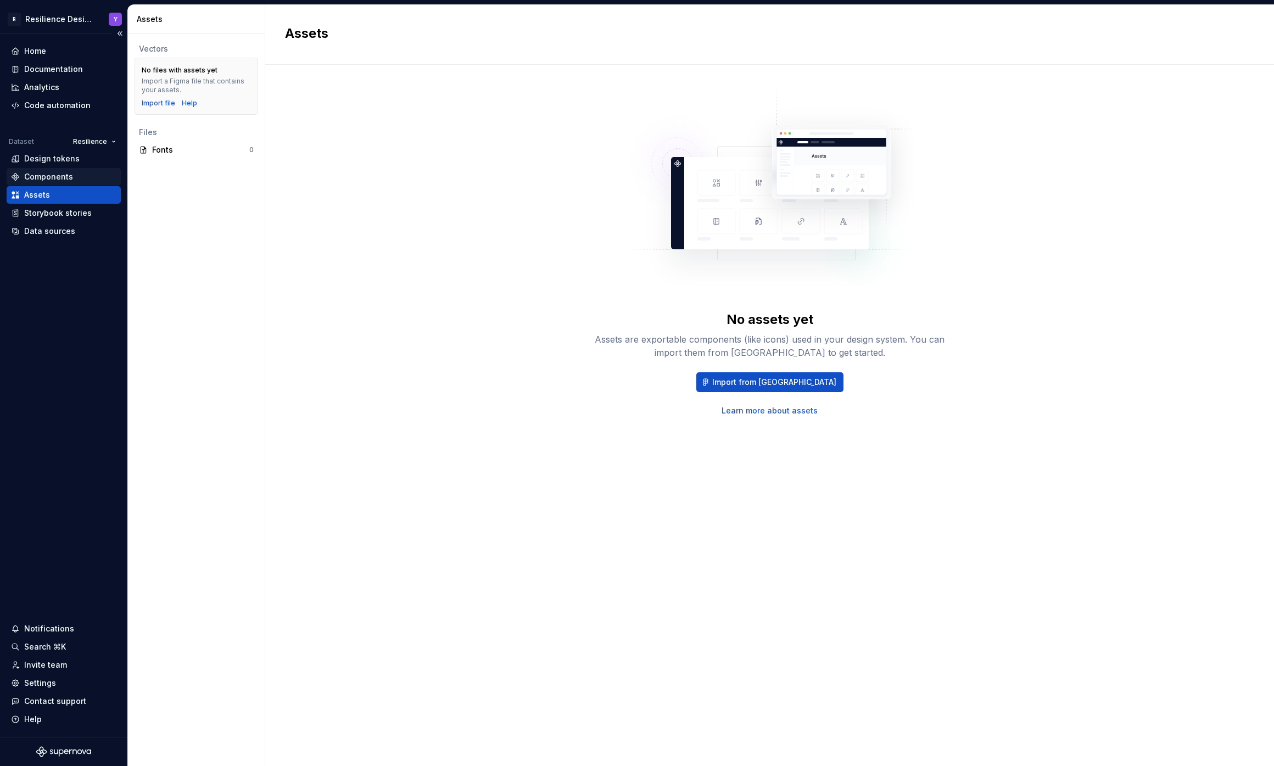
click at [60, 176] on div "Components" at bounding box center [48, 176] width 49 height 11
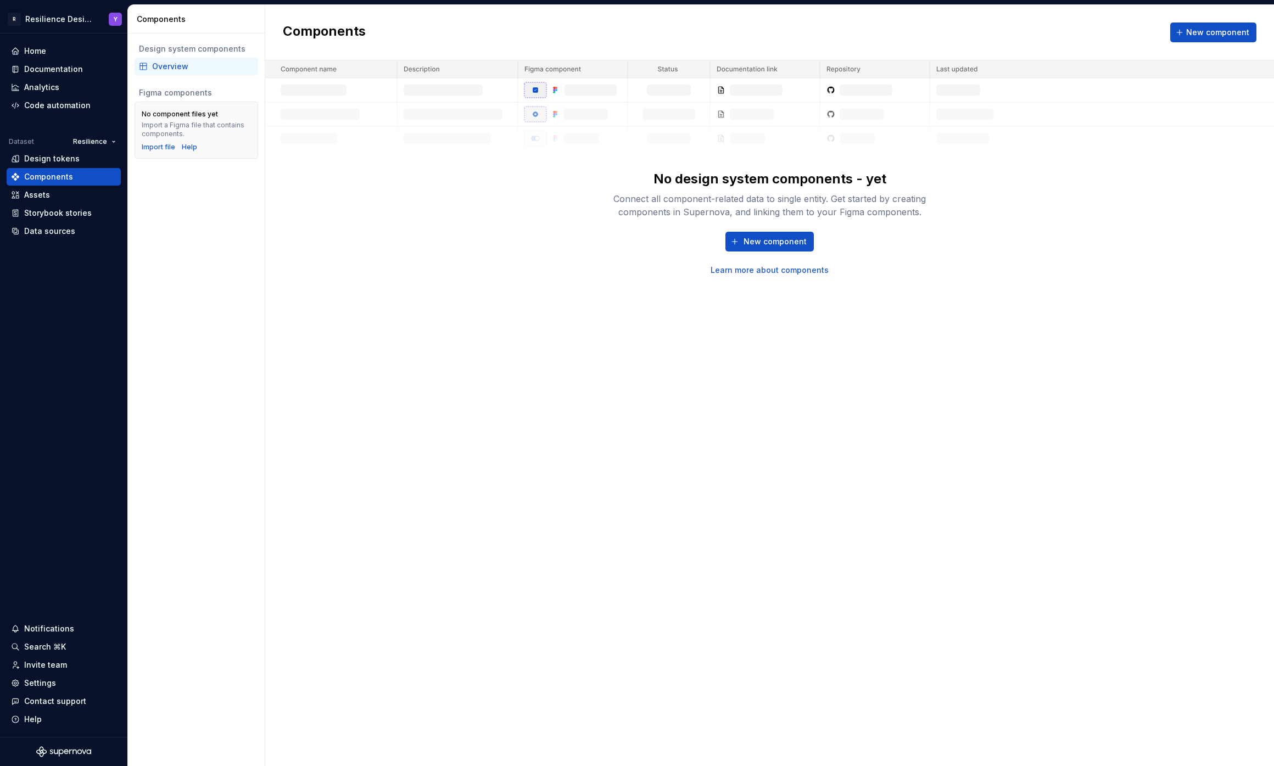
drag, startPoint x: 1102, startPoint y: 330, endPoint x: 1026, endPoint y: 292, distance: 84.8
click at [1102, 330] on div "Components New component No design system components - yet Connect all componen…" at bounding box center [769, 385] width 1009 height 761
click at [416, 282] on div "Components New component No design system components - yet Connect all componen…" at bounding box center [769, 385] width 1009 height 761
click at [72, 156] on div "Design tokens" at bounding box center [51, 158] width 55 height 11
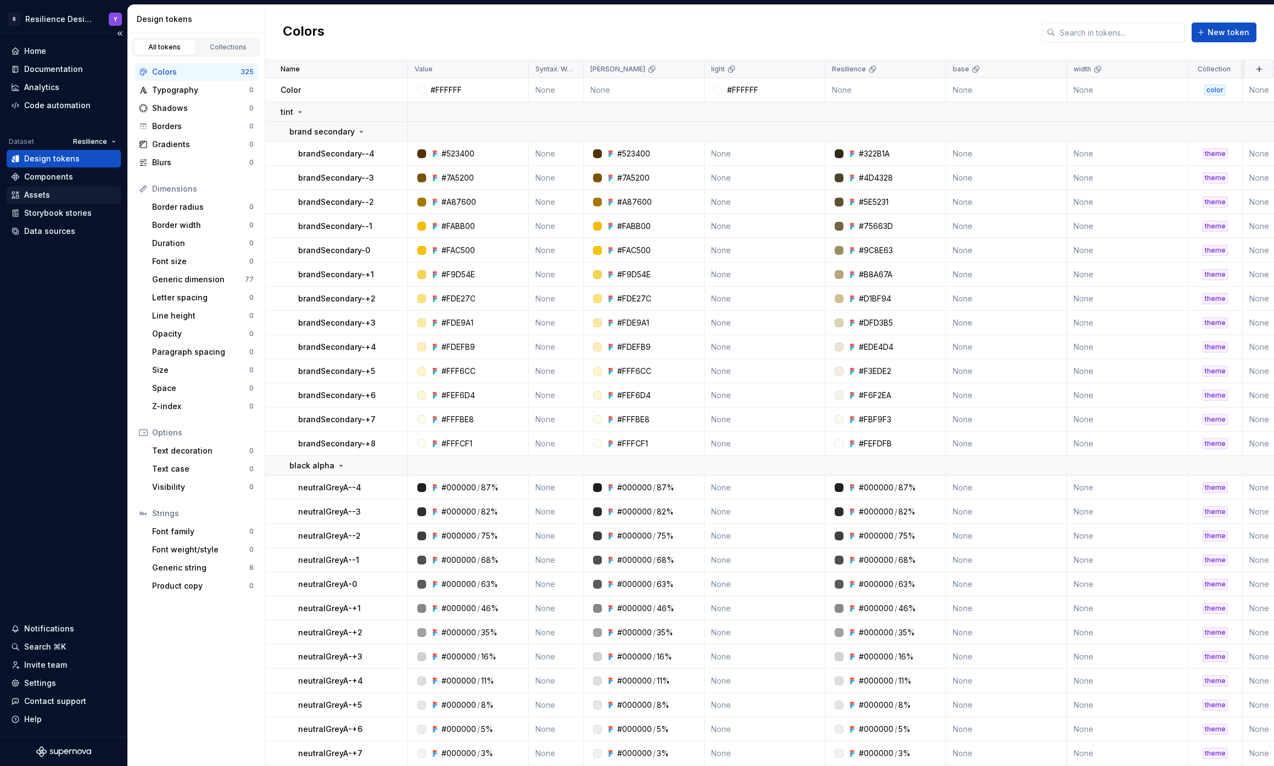
click at [50, 196] on div "Assets" at bounding box center [63, 195] width 105 height 11
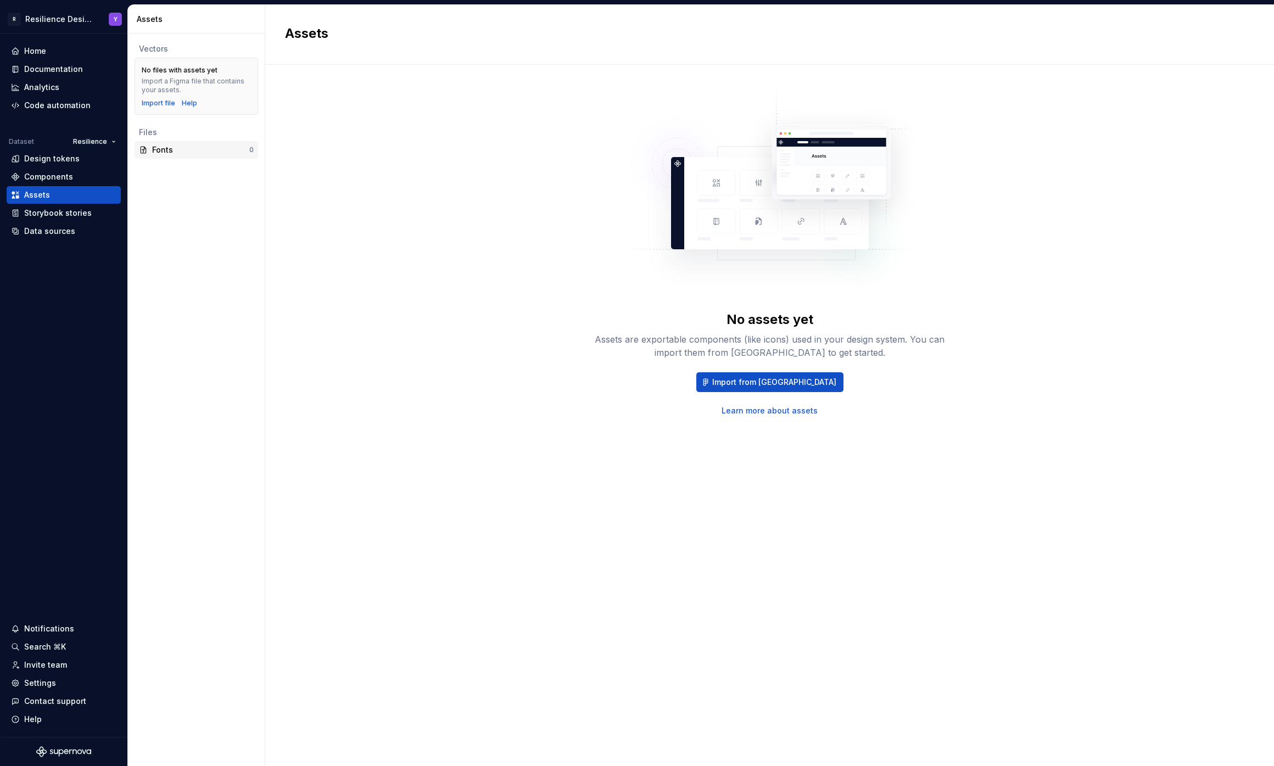
click at [171, 157] on div "Fonts 0" at bounding box center [197, 150] width 124 height 18
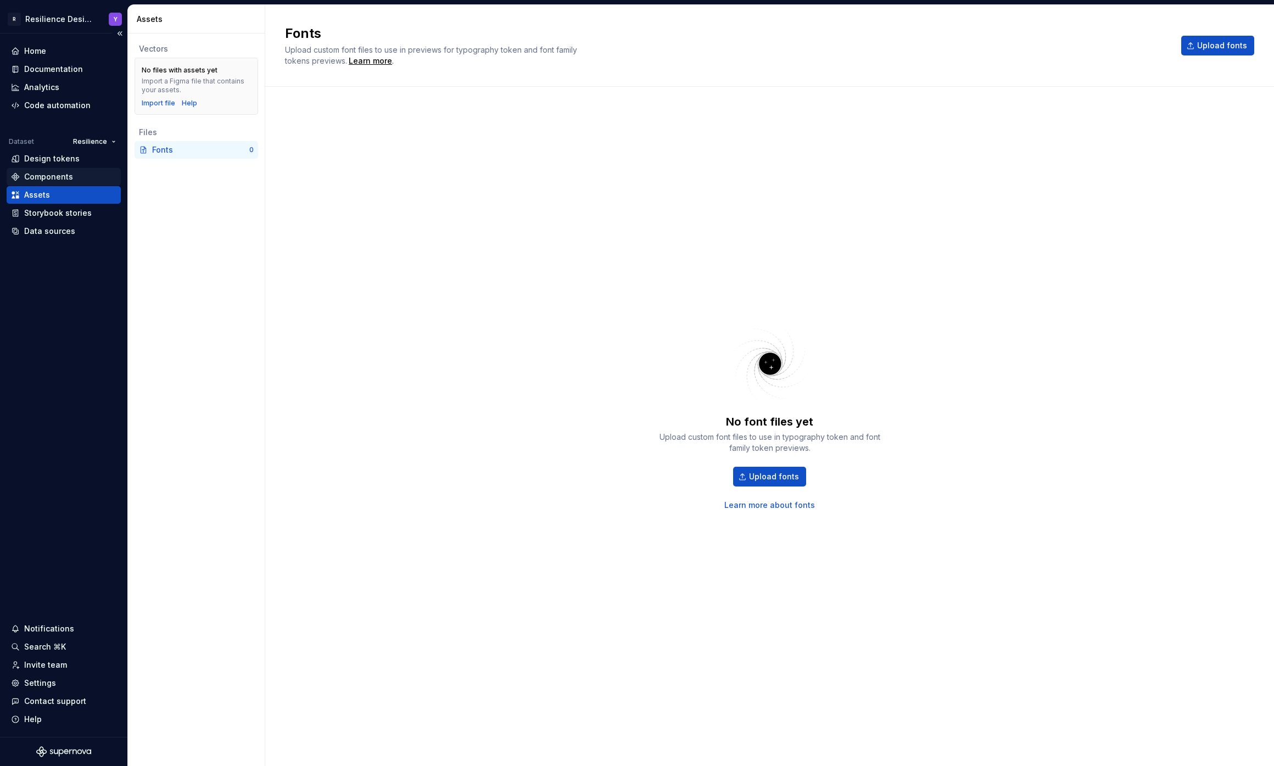
click at [75, 180] on div "Components" at bounding box center [63, 176] width 105 height 11
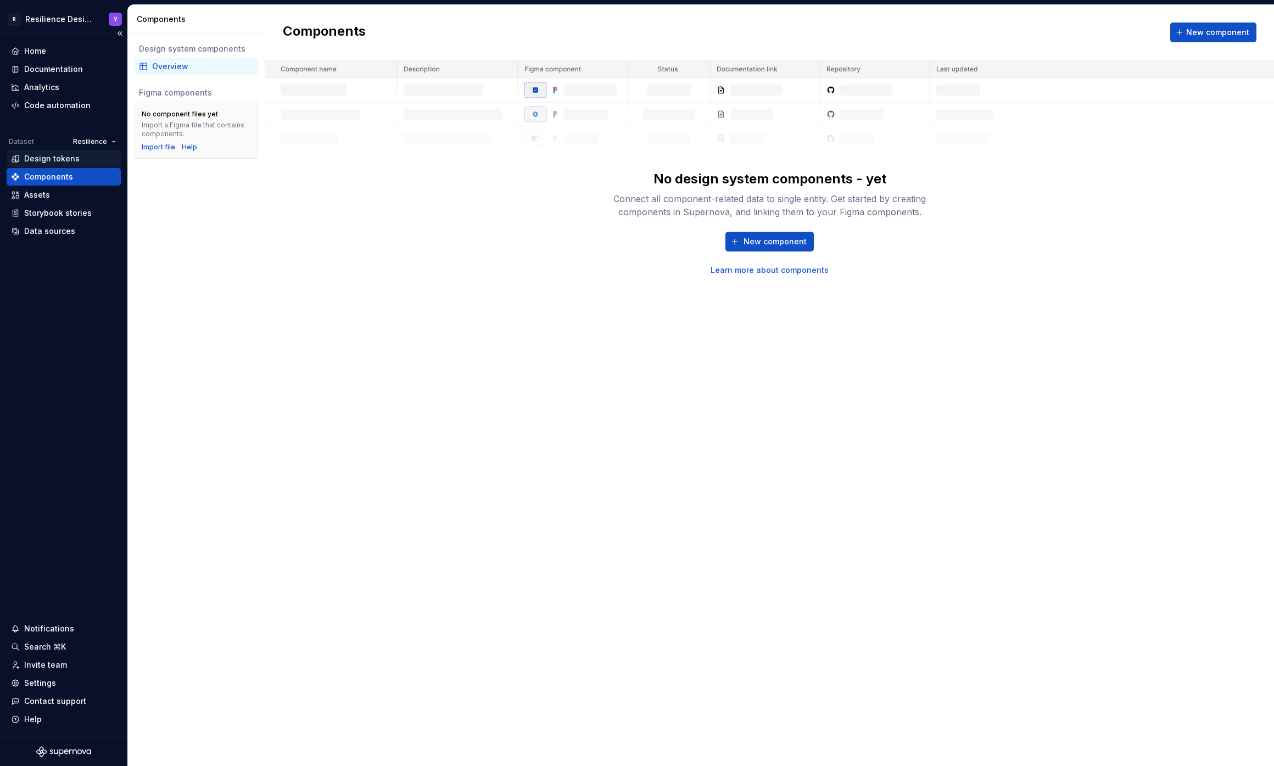
click at [77, 163] on div "Design tokens" at bounding box center [63, 158] width 105 height 11
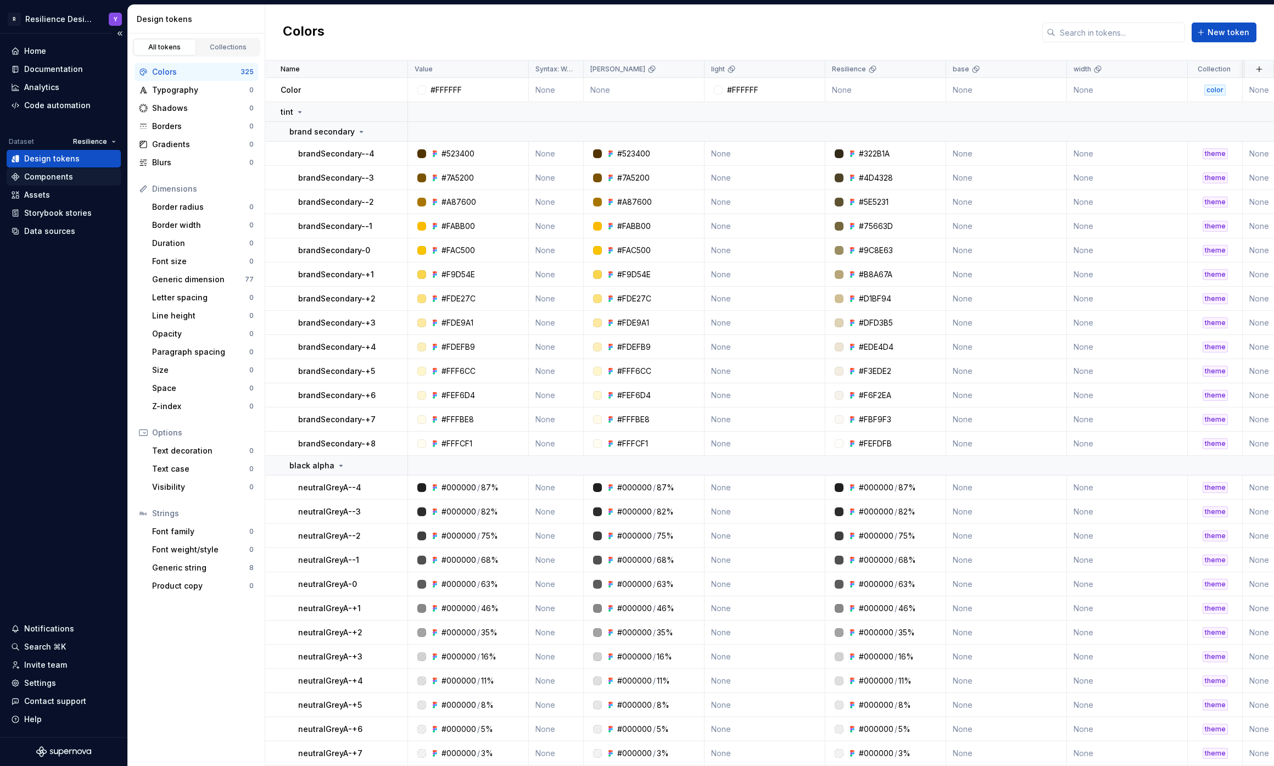
click at [43, 182] on div "Components" at bounding box center [48, 176] width 49 height 11
